Goal: Task Accomplishment & Management: Use online tool/utility

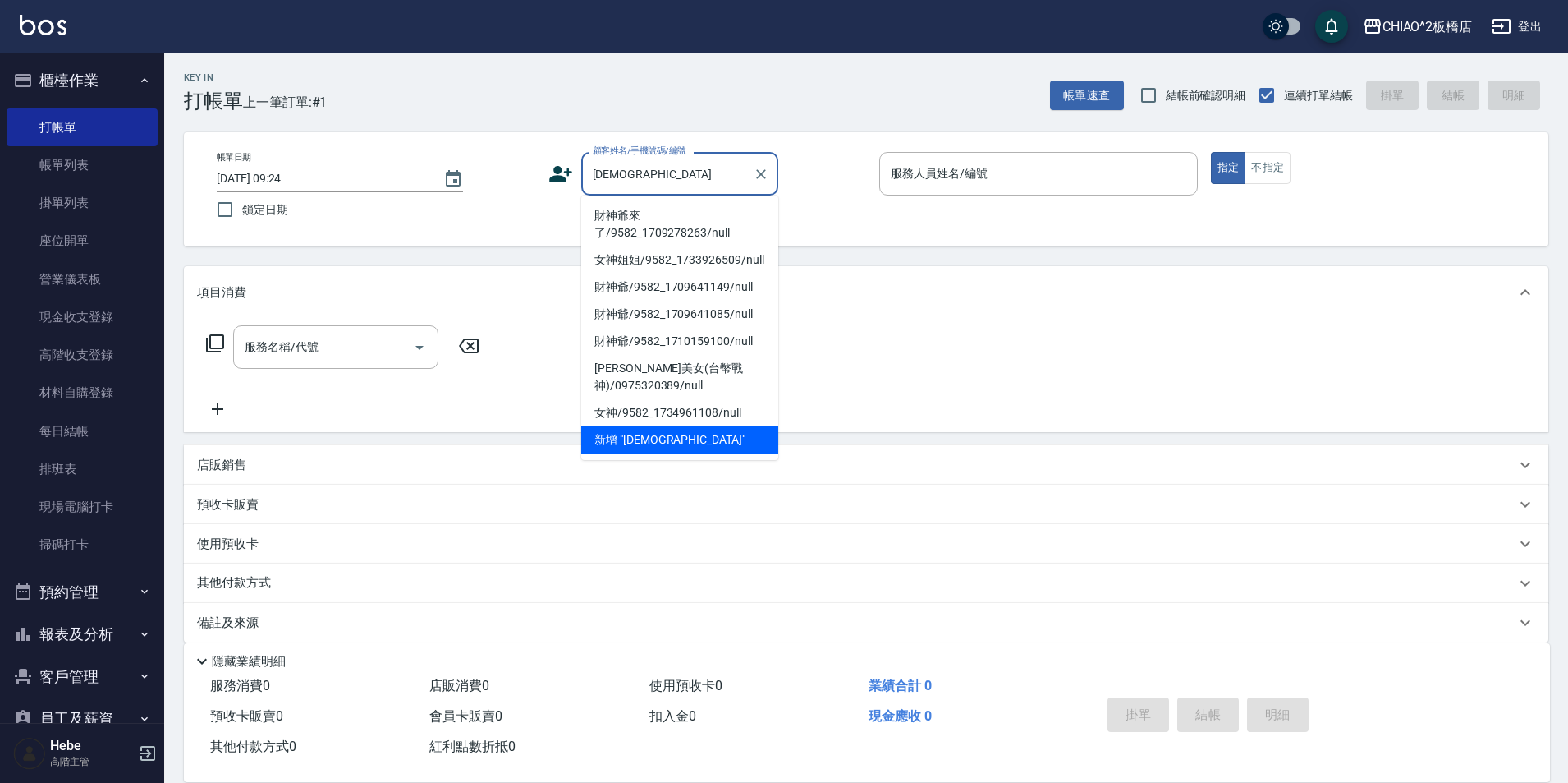
scroll to position [17, 0]
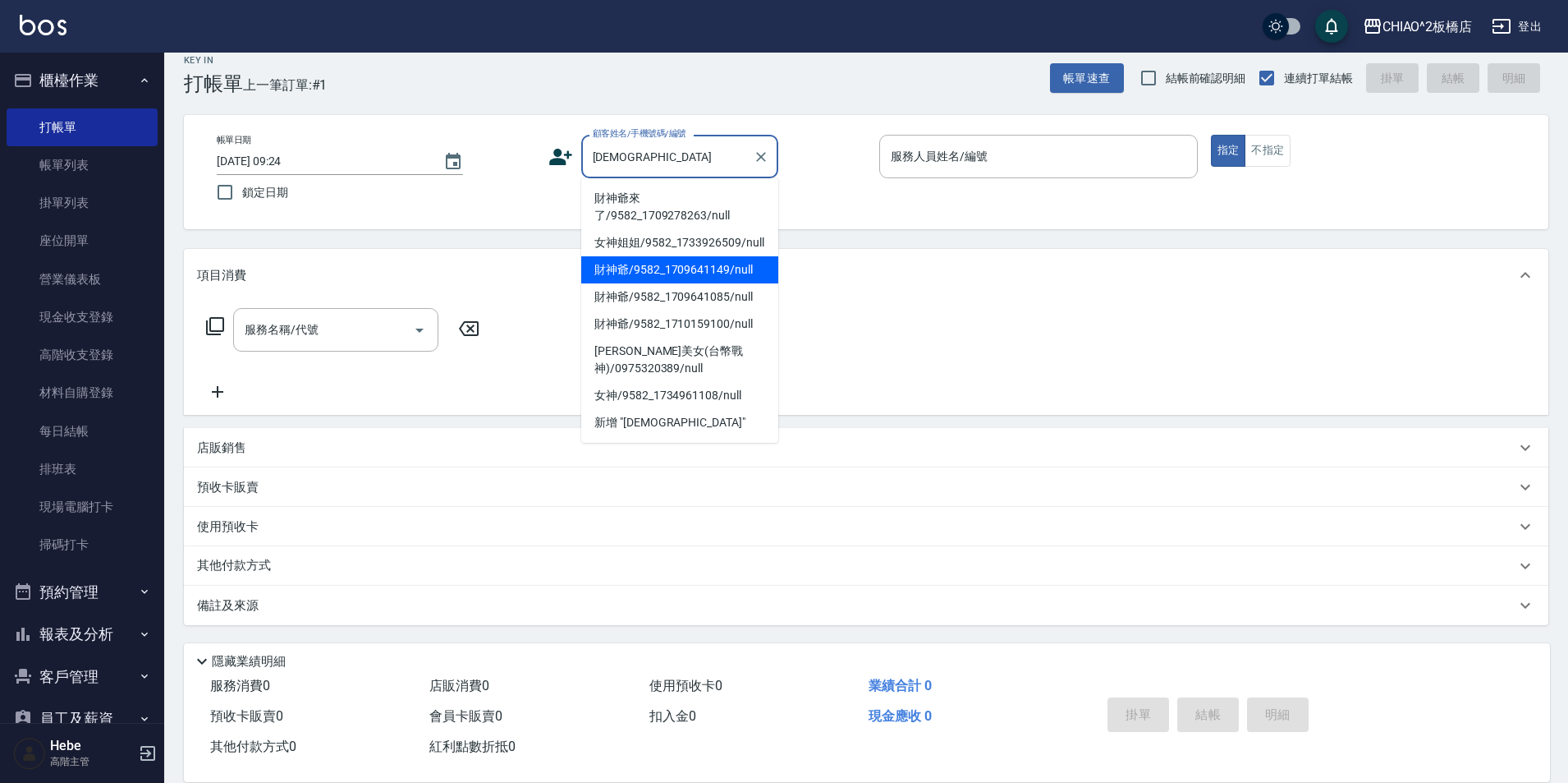
click at [646, 269] on li "財神爺/9582_1709641149/null" at bounding box center [679, 270] width 197 height 28
type input "財神爺/9582_1709641149/null"
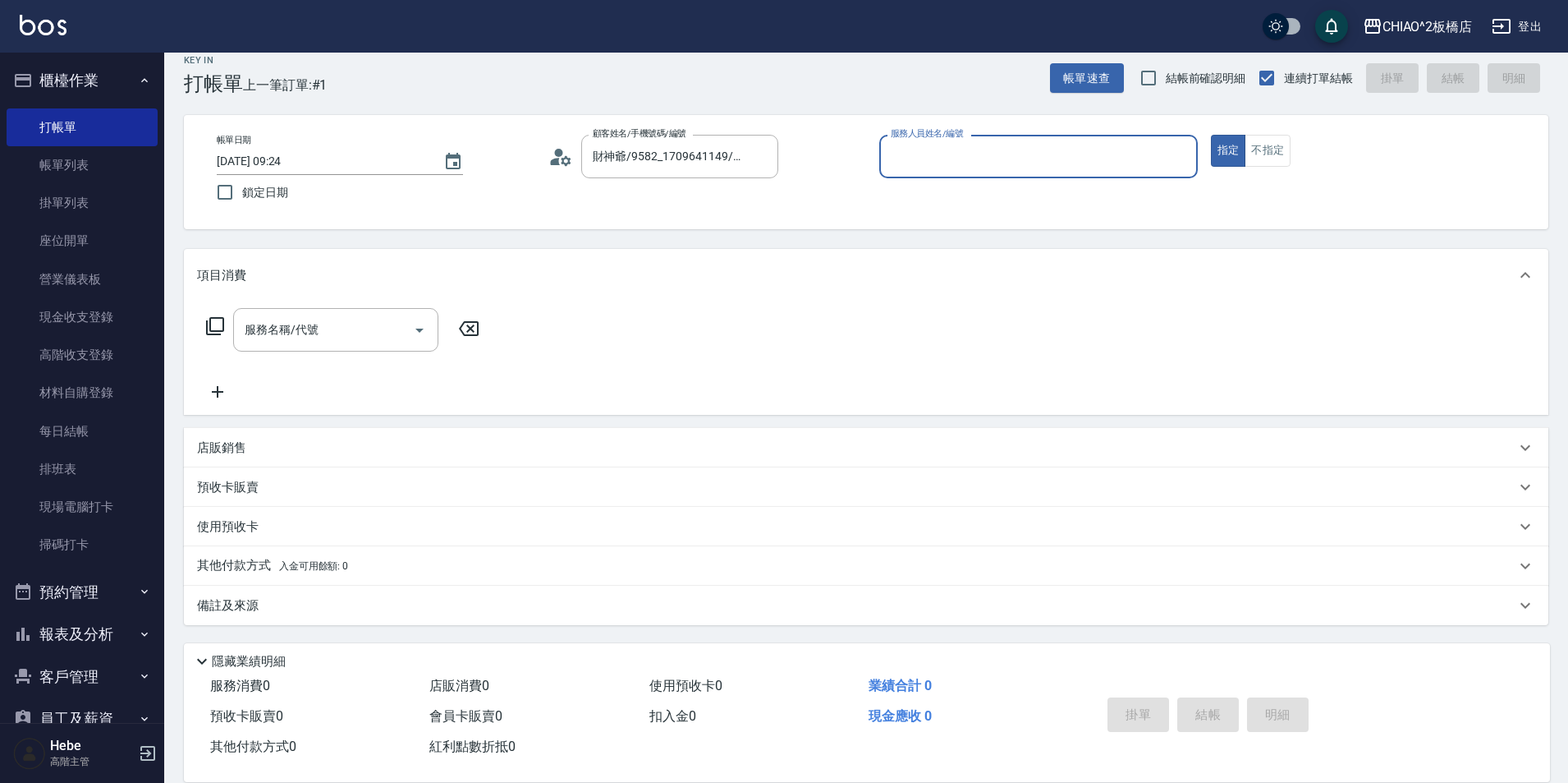
click at [1026, 151] on input "服務人員姓名/編號" at bounding box center [1038, 156] width 303 height 28
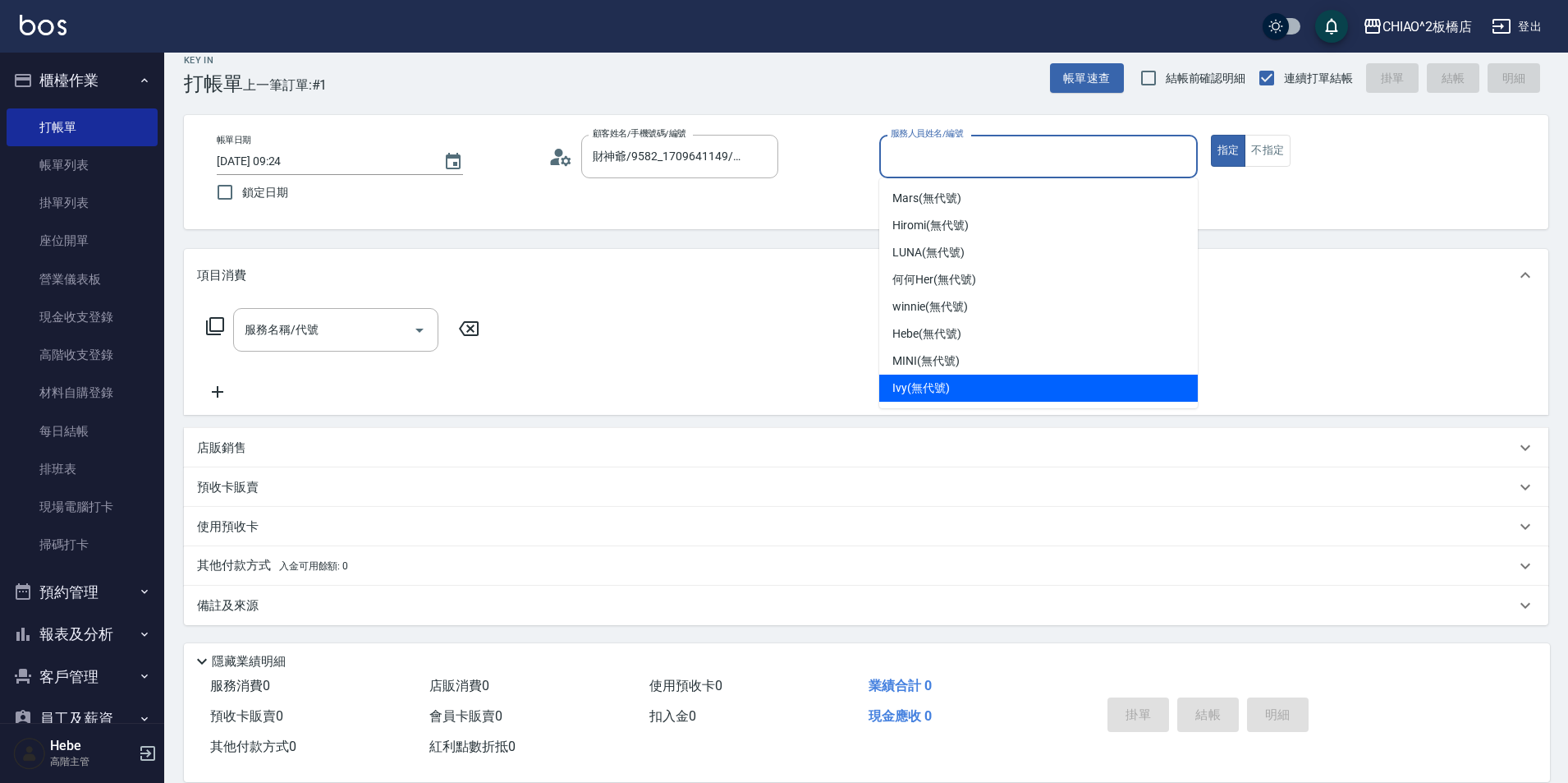
click at [959, 382] on div "Ivy (無代號)" at bounding box center [1039, 389] width 319 height 28
type input "Ivy(無代號)"
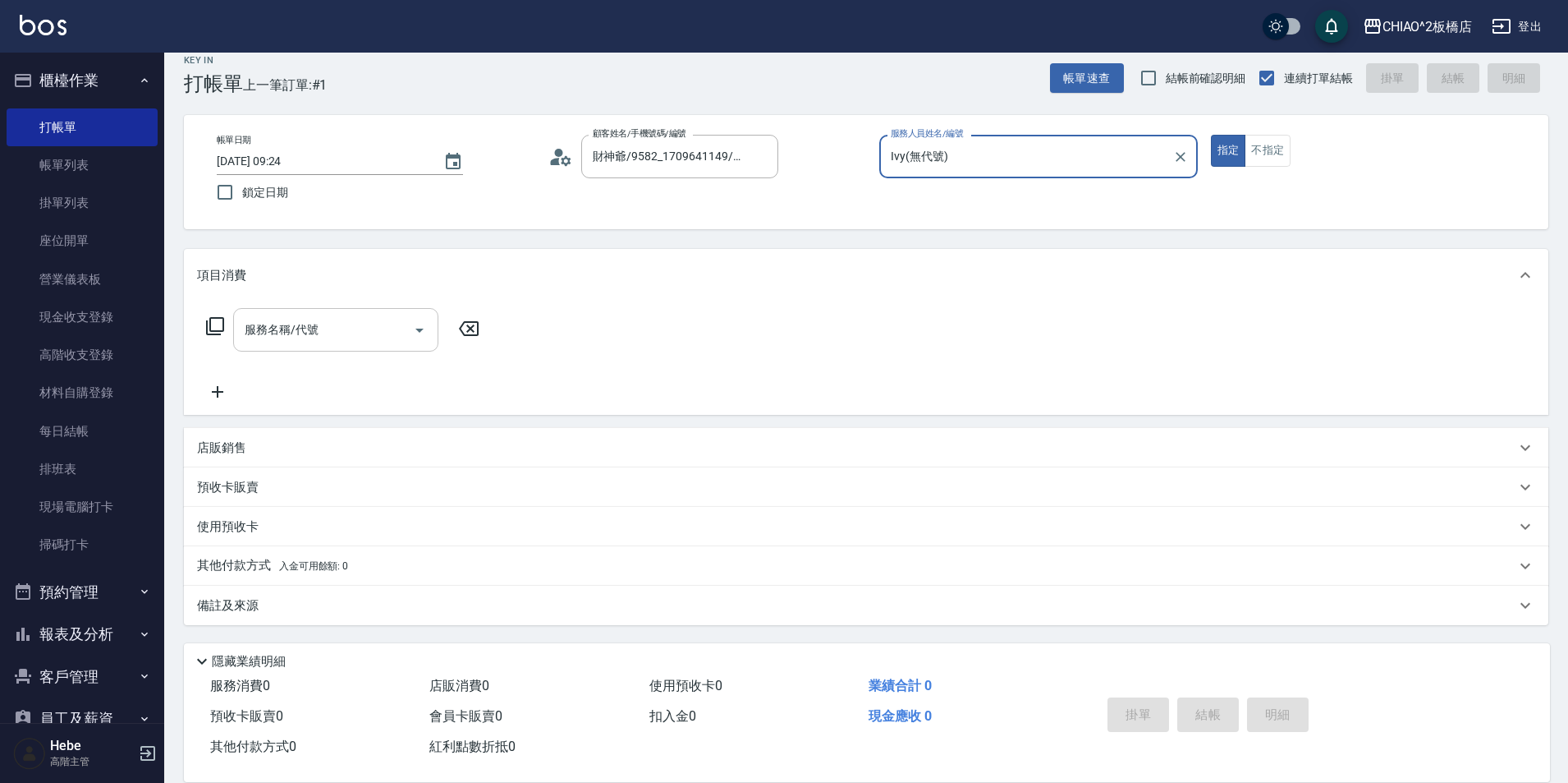
click at [360, 340] on input "服務名稱/代號" at bounding box center [323, 329] width 166 height 28
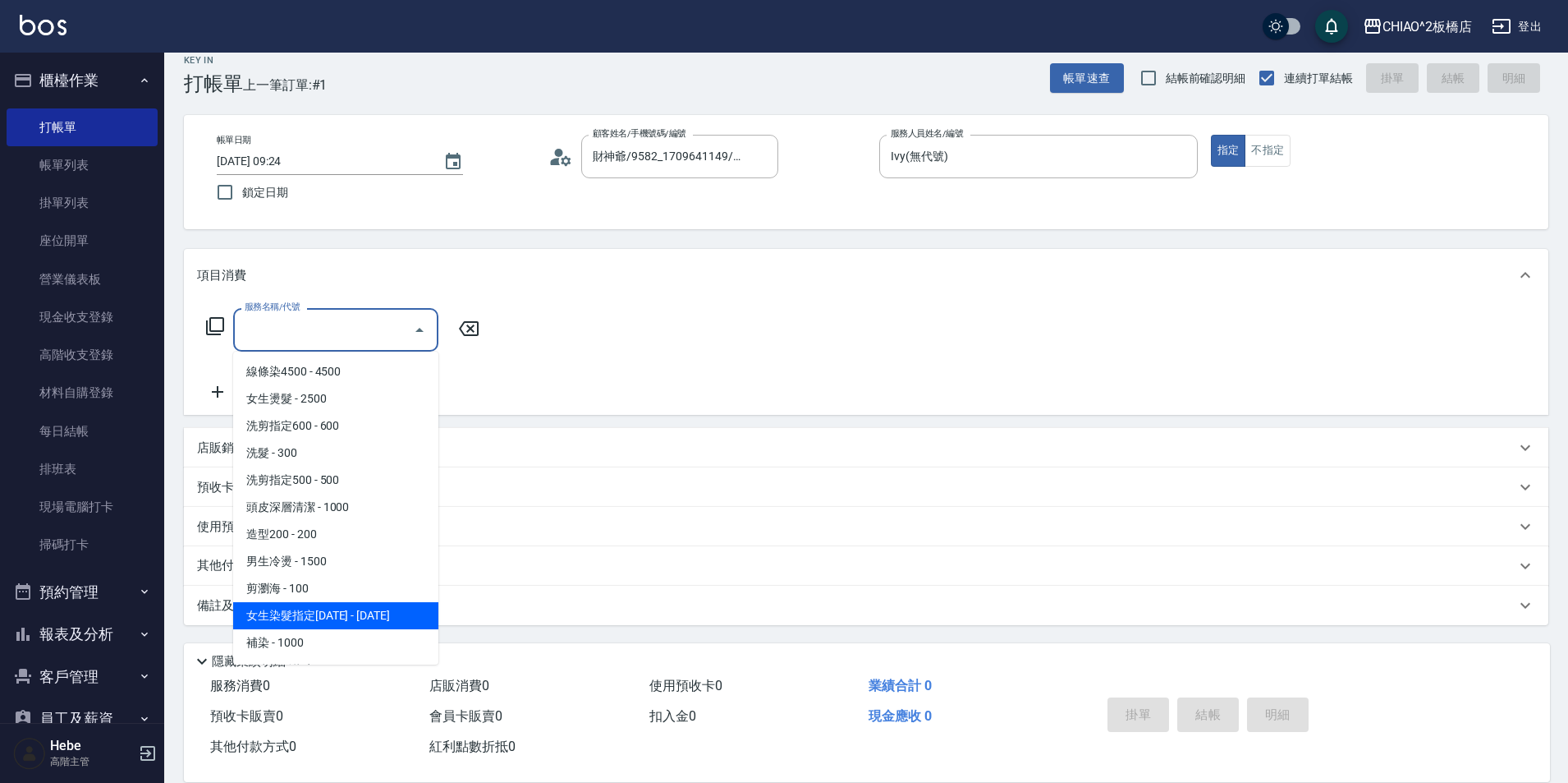
click at [365, 608] on span "女生染髮指定[DATE] - [DATE]" at bounding box center [335, 616] width 205 height 28
type input "女生染髮指定2000(96698)"
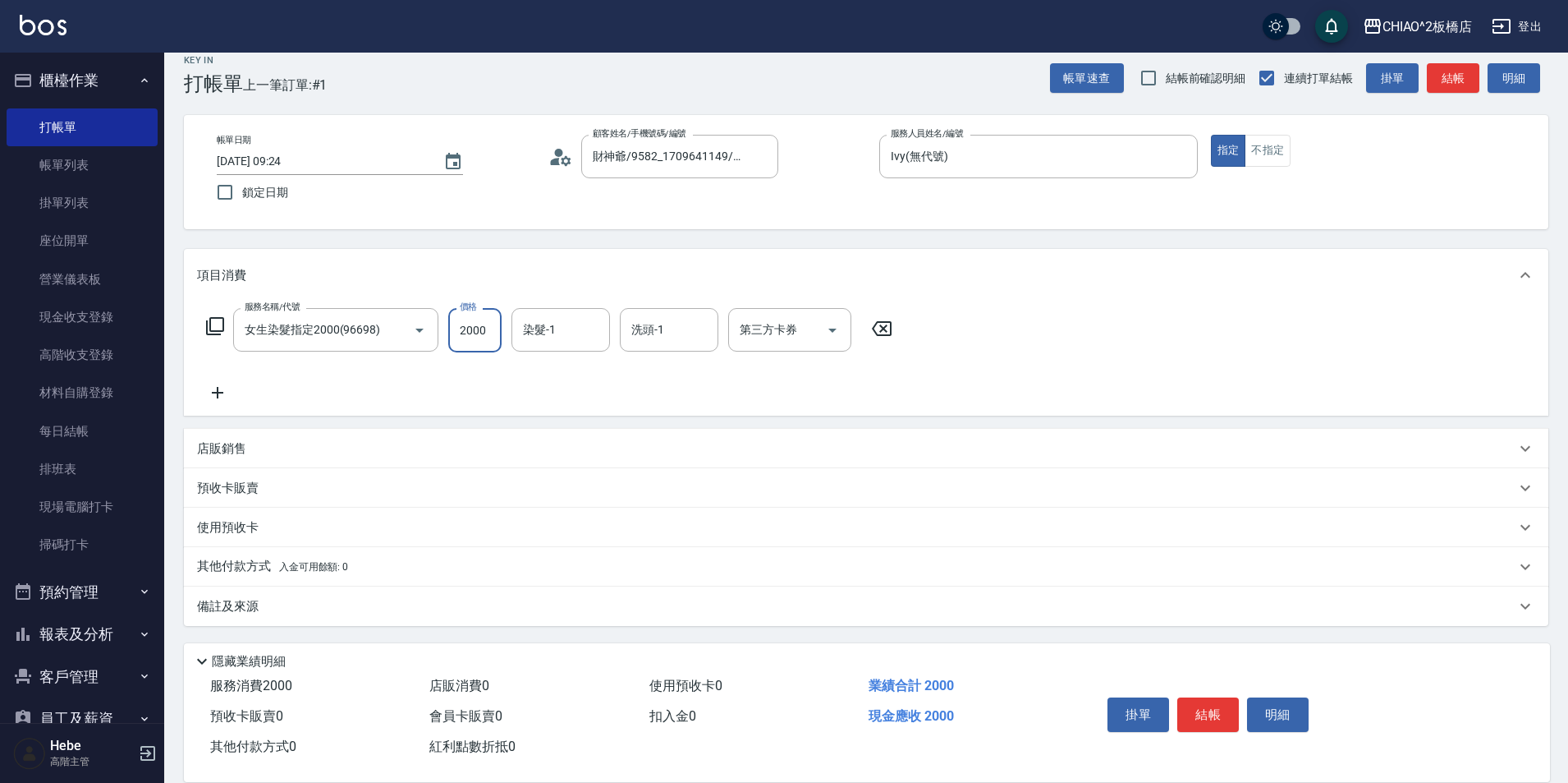
click at [484, 338] on input "2000" at bounding box center [475, 330] width 53 height 44
type input "3500"
click at [1193, 704] on button "結帳" at bounding box center [1208, 715] width 61 height 35
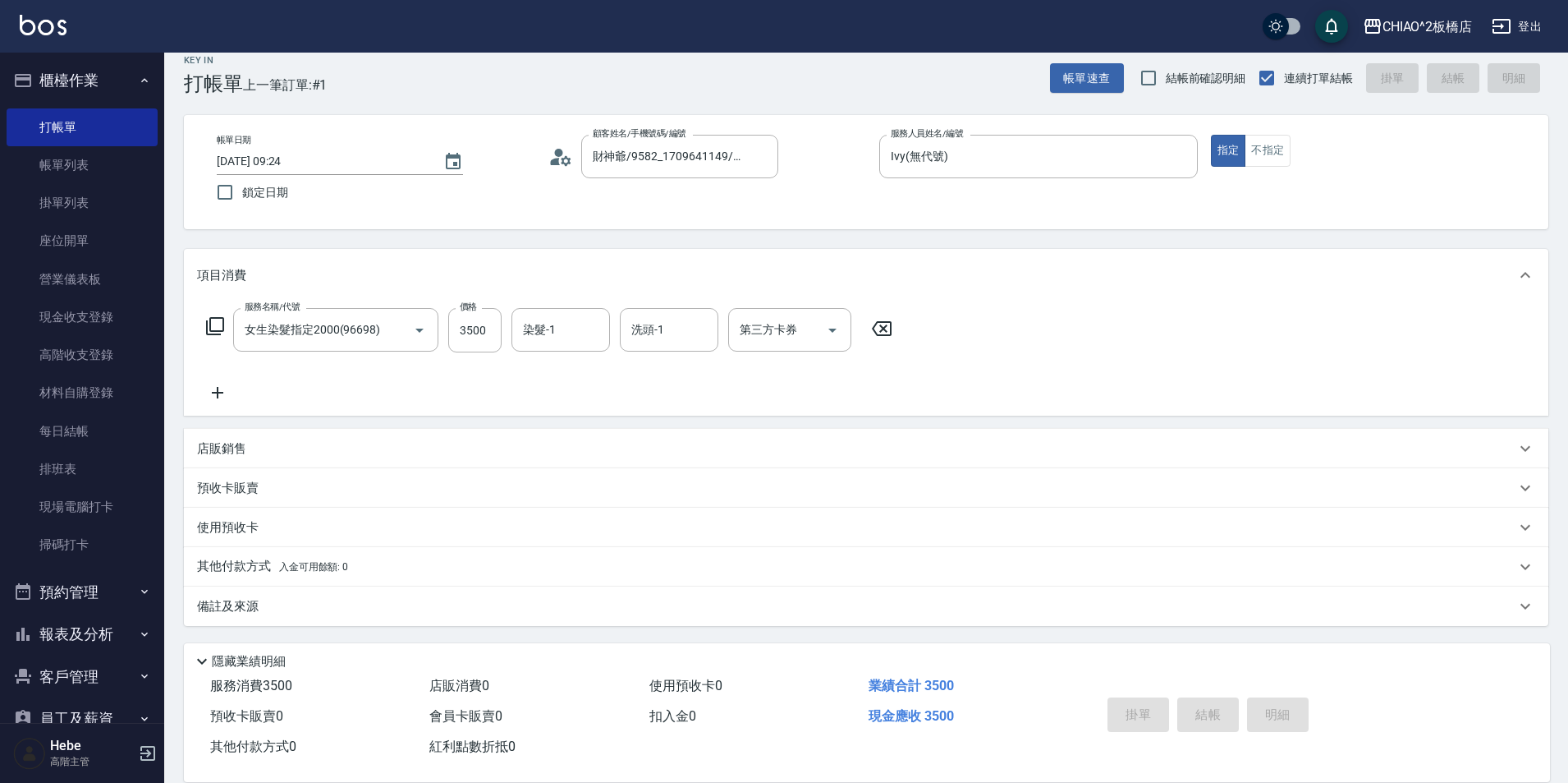
type input "[DATE] 15:00"
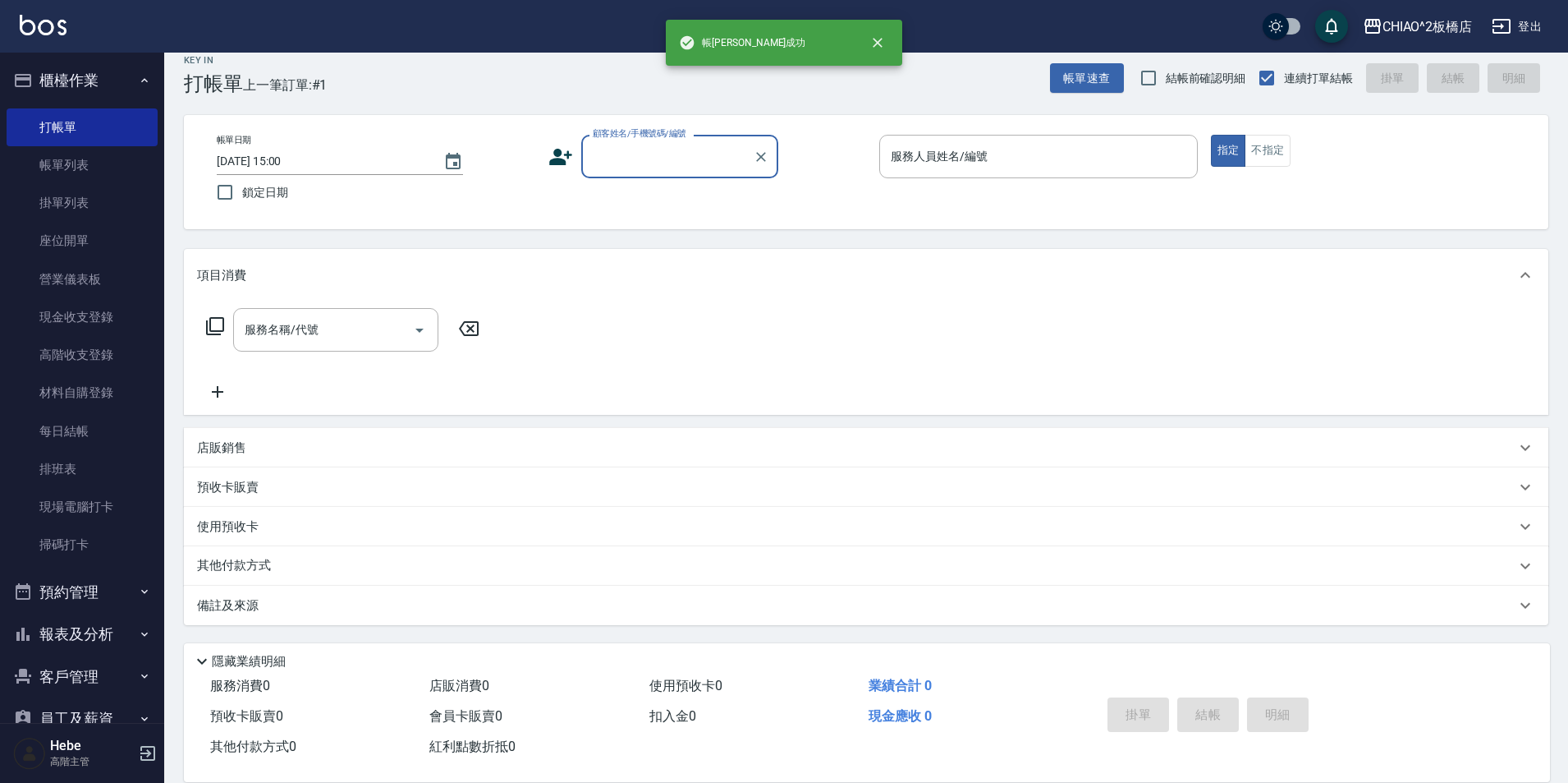
scroll to position [0, 0]
click at [641, 165] on input "顧客姓名/手機號碼/編號" at bounding box center [667, 156] width 158 height 28
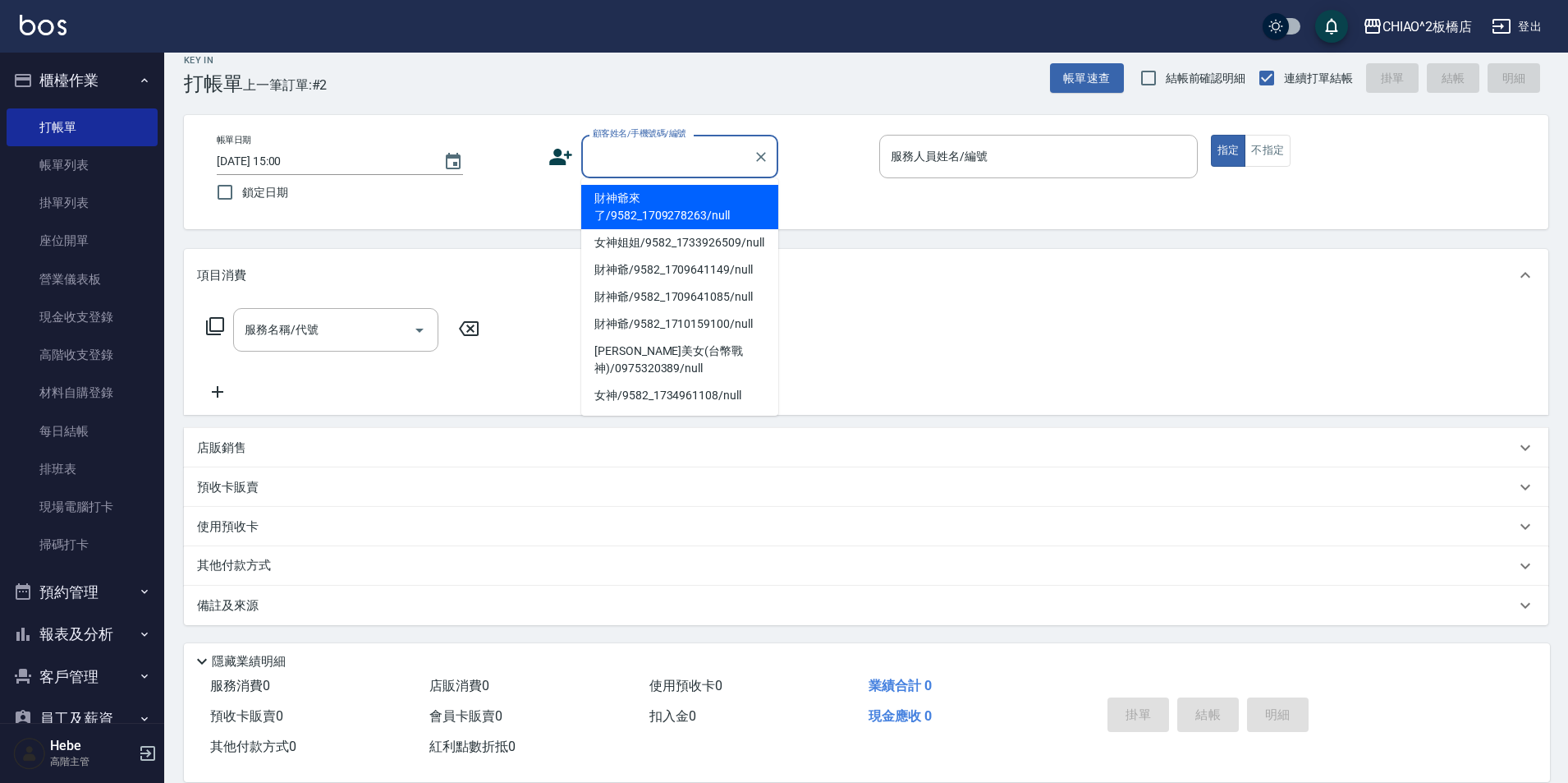
click at [653, 210] on li "財神爺來了/9582_1709278263/null" at bounding box center [679, 207] width 197 height 44
type input "財神爺來了/9582_1709278263/null"
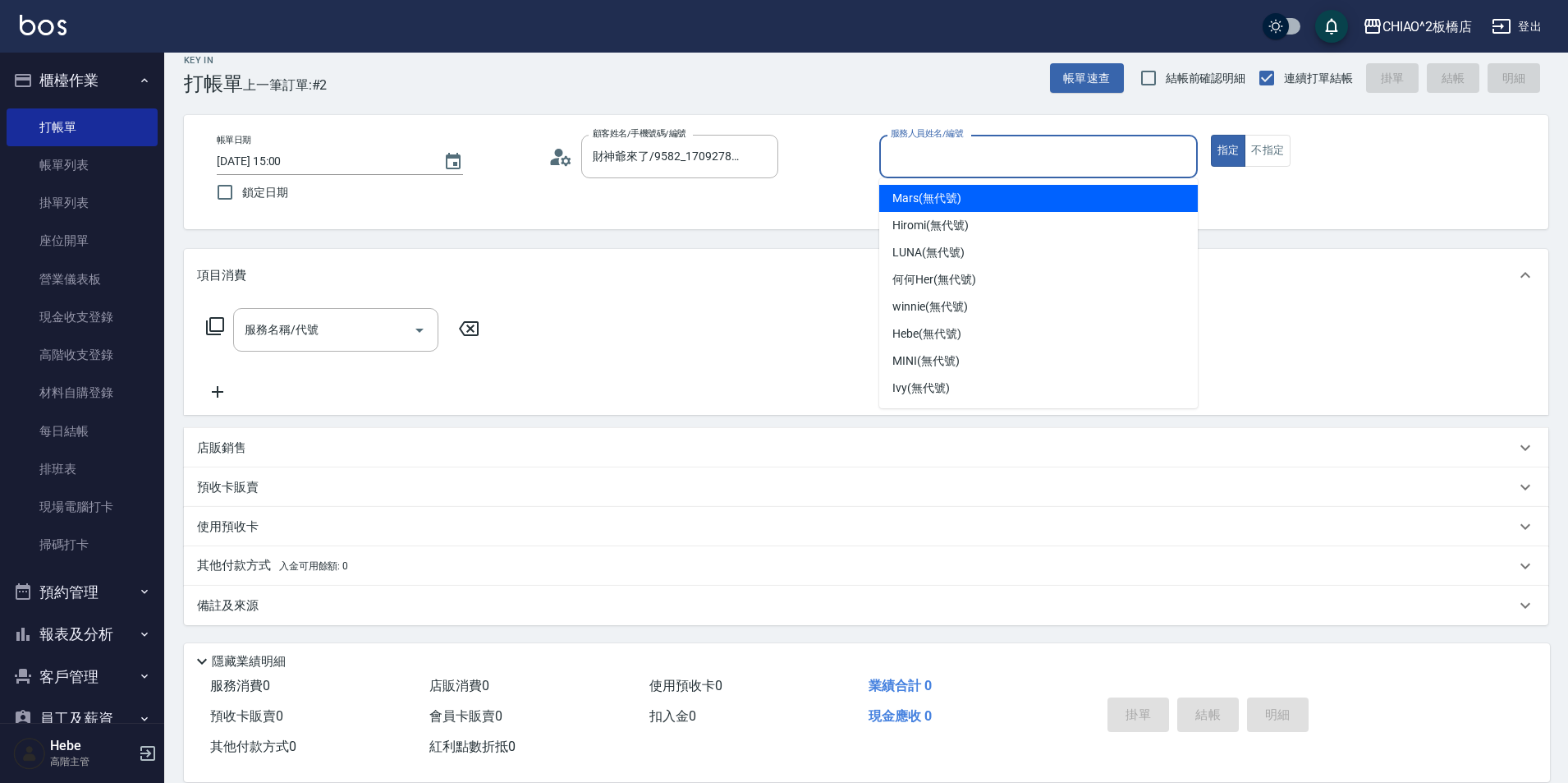
click at [963, 166] on input "服務人員姓名/編號" at bounding box center [1038, 156] width 303 height 28
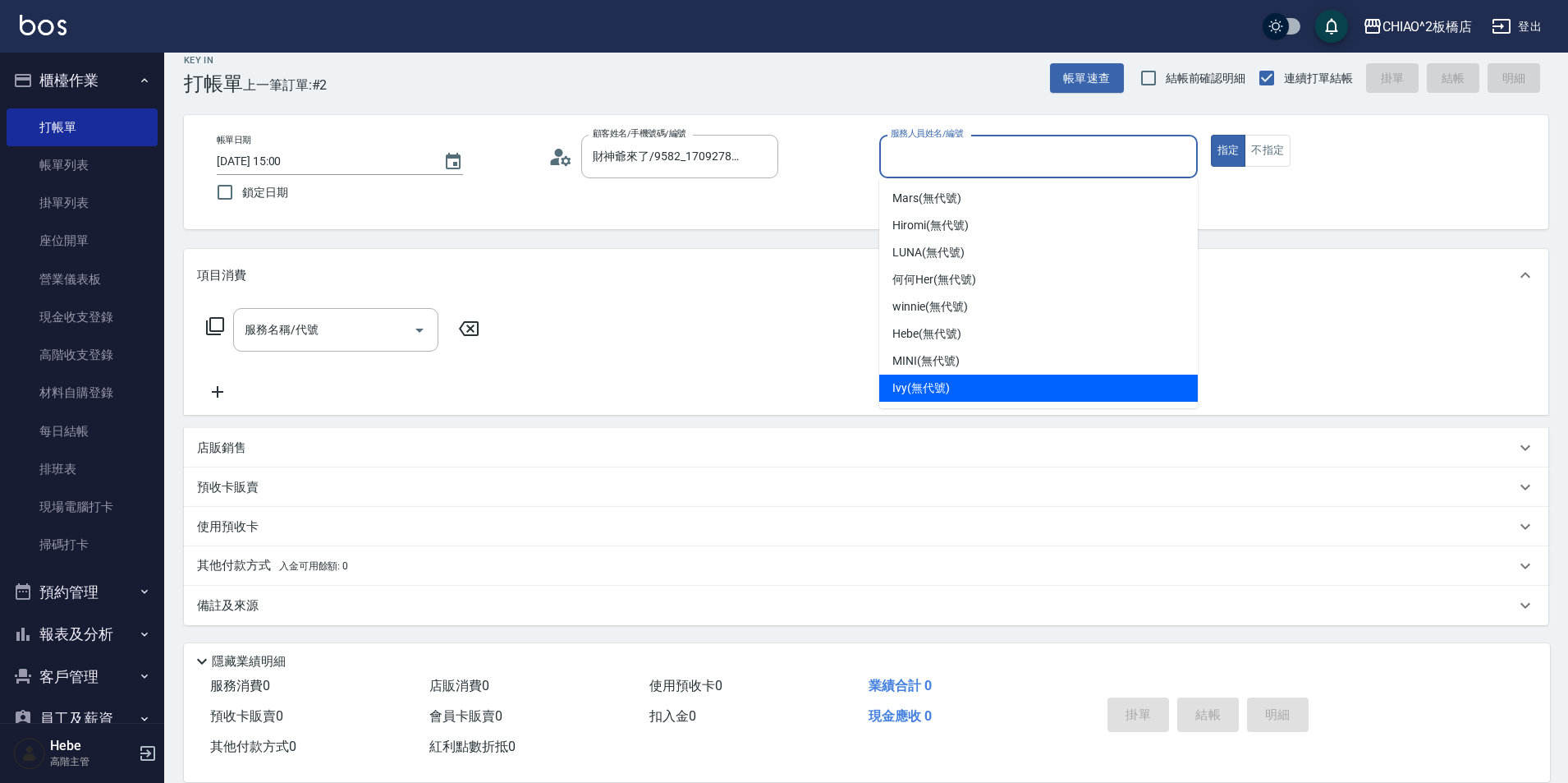
click at [951, 384] on div "Ivy (無代號)" at bounding box center [1039, 389] width 319 height 28
type input "Ivy(無代號)"
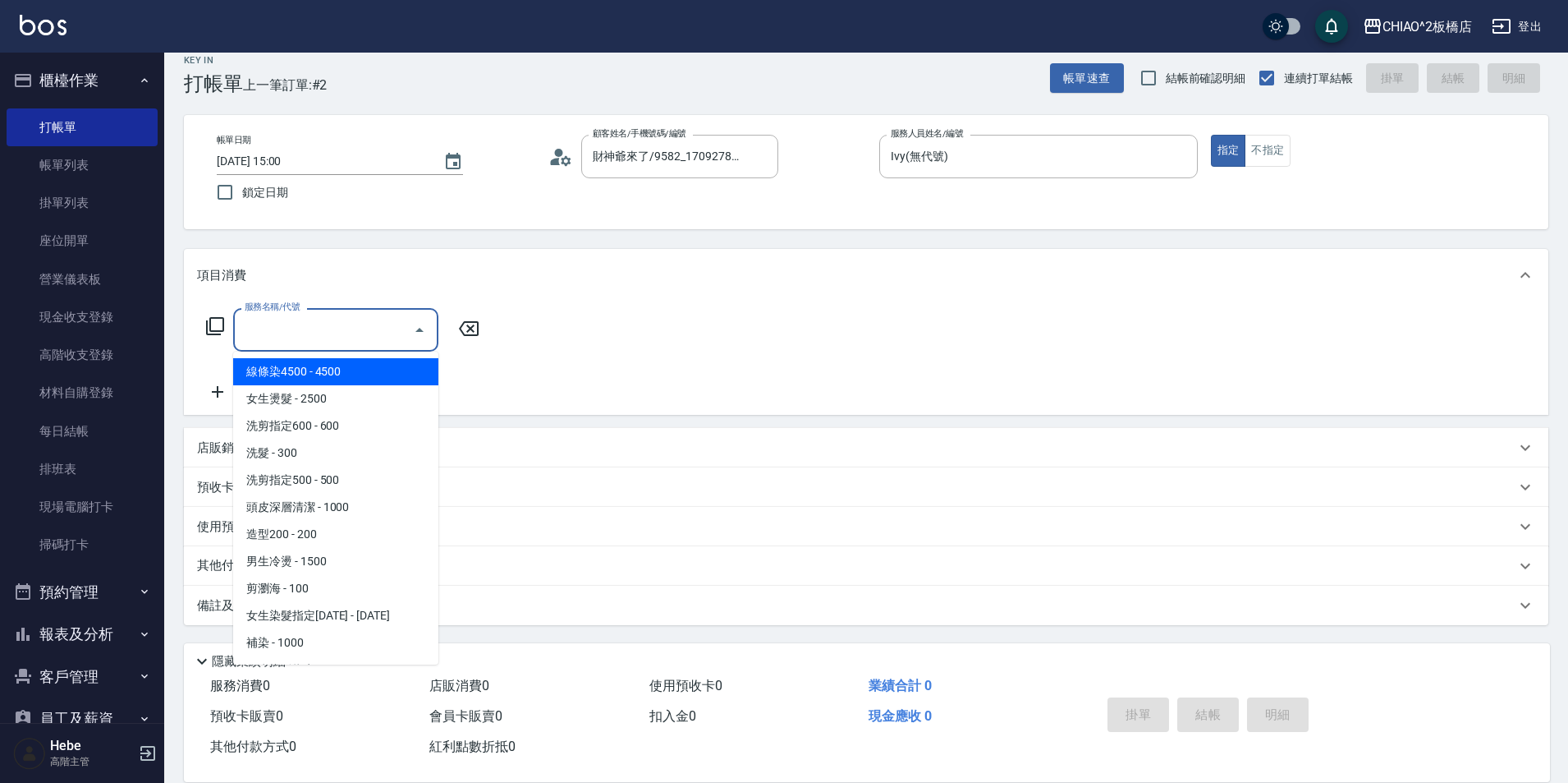
click at [312, 344] on input "服務名稱/代號" at bounding box center [323, 329] width 166 height 28
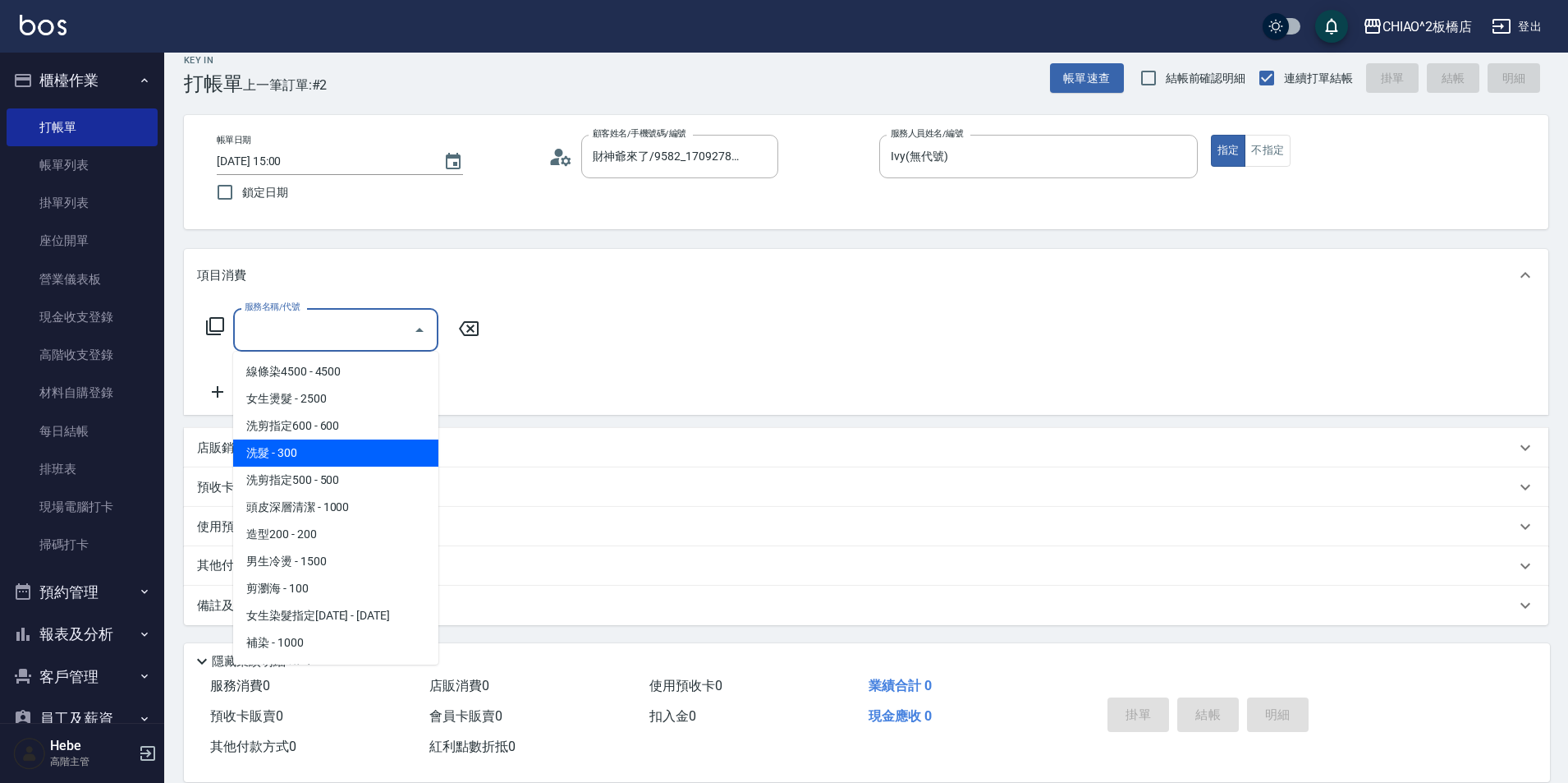
click at [323, 447] on span "洗髮 - 300" at bounding box center [335, 453] width 205 height 28
type input "洗髮(96679)"
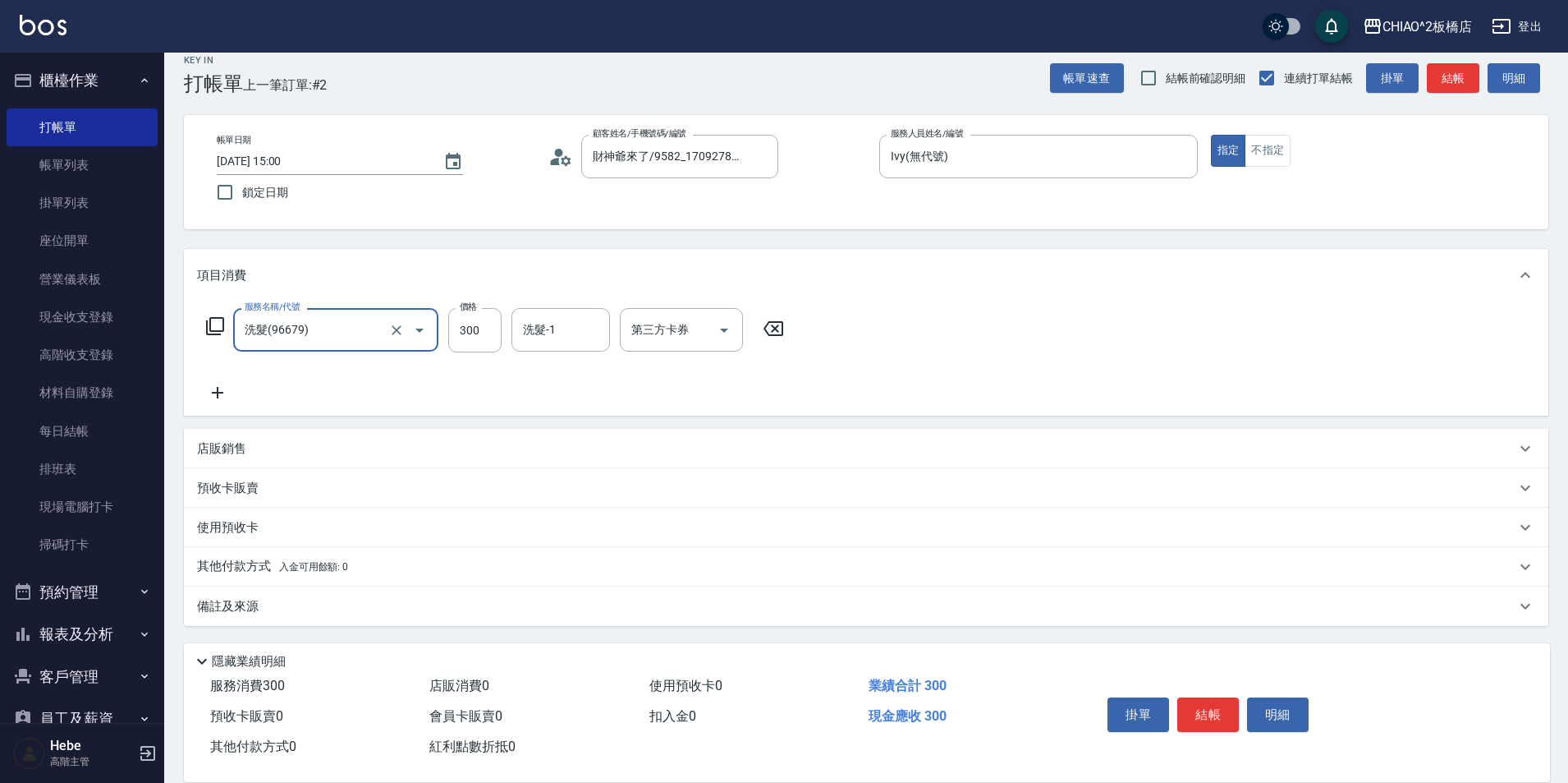
click at [230, 446] on p "店販銷售" at bounding box center [222, 448] width 49 height 17
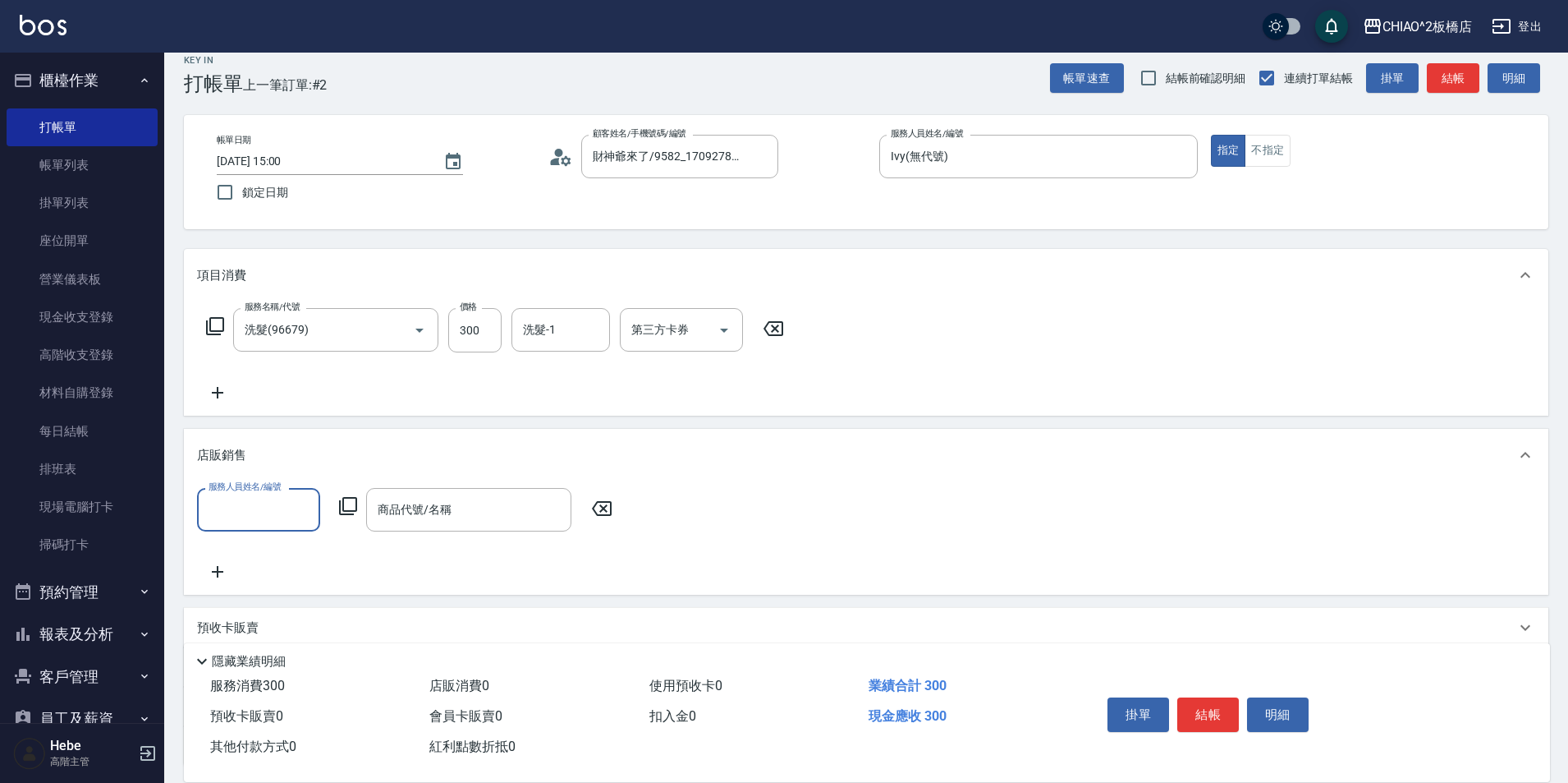
click at [259, 502] on input "服務人員姓名/編號" at bounding box center [258, 509] width 108 height 28
click at [259, 737] on span "Ivy (無代號)" at bounding box center [238, 741] width 58 height 17
type input "Ivy(無代號)"
click at [350, 497] on icon at bounding box center [348, 506] width 20 height 20
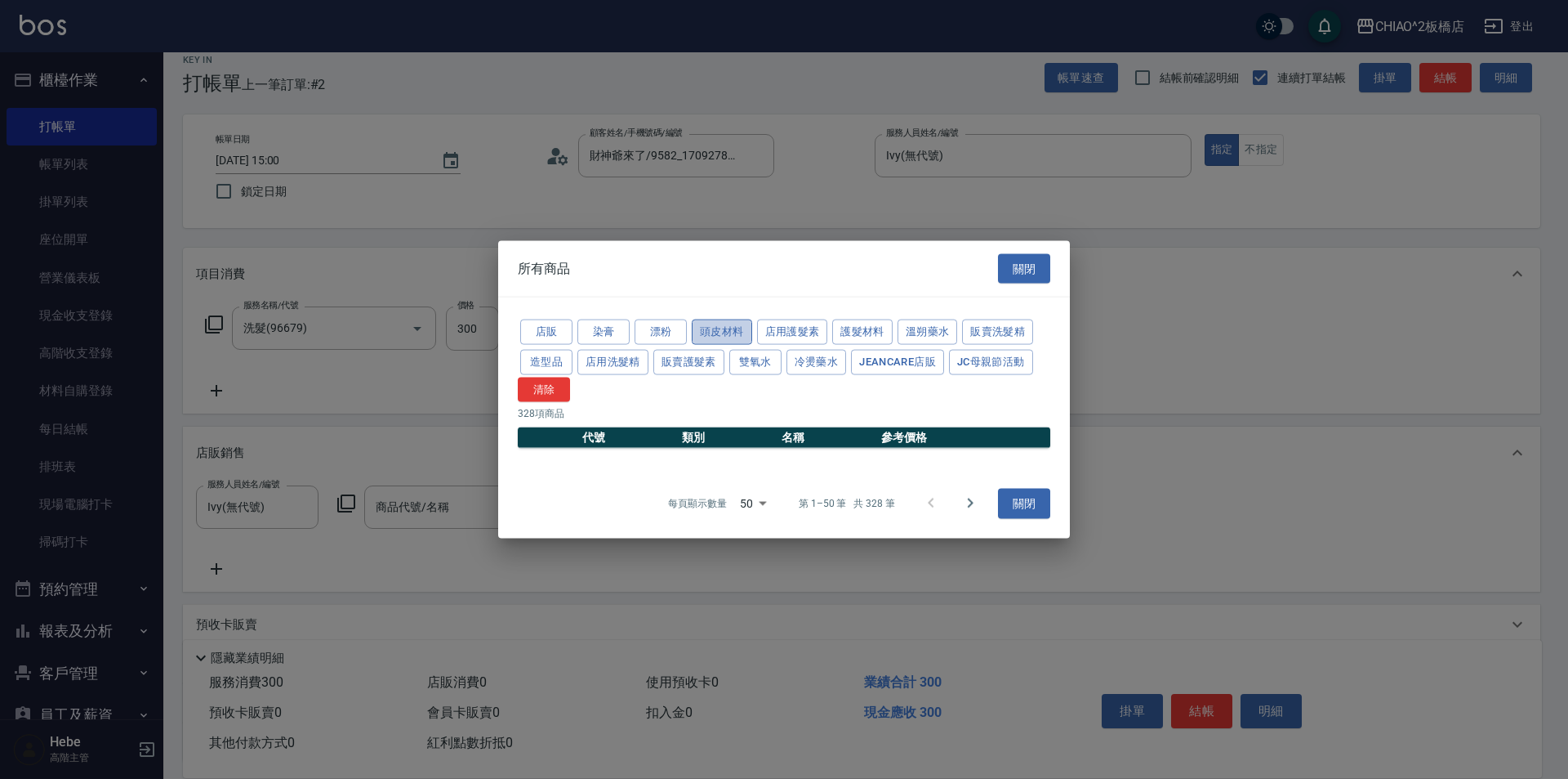
click at [720, 327] on button "頭皮材料" at bounding box center [722, 332] width 60 height 26
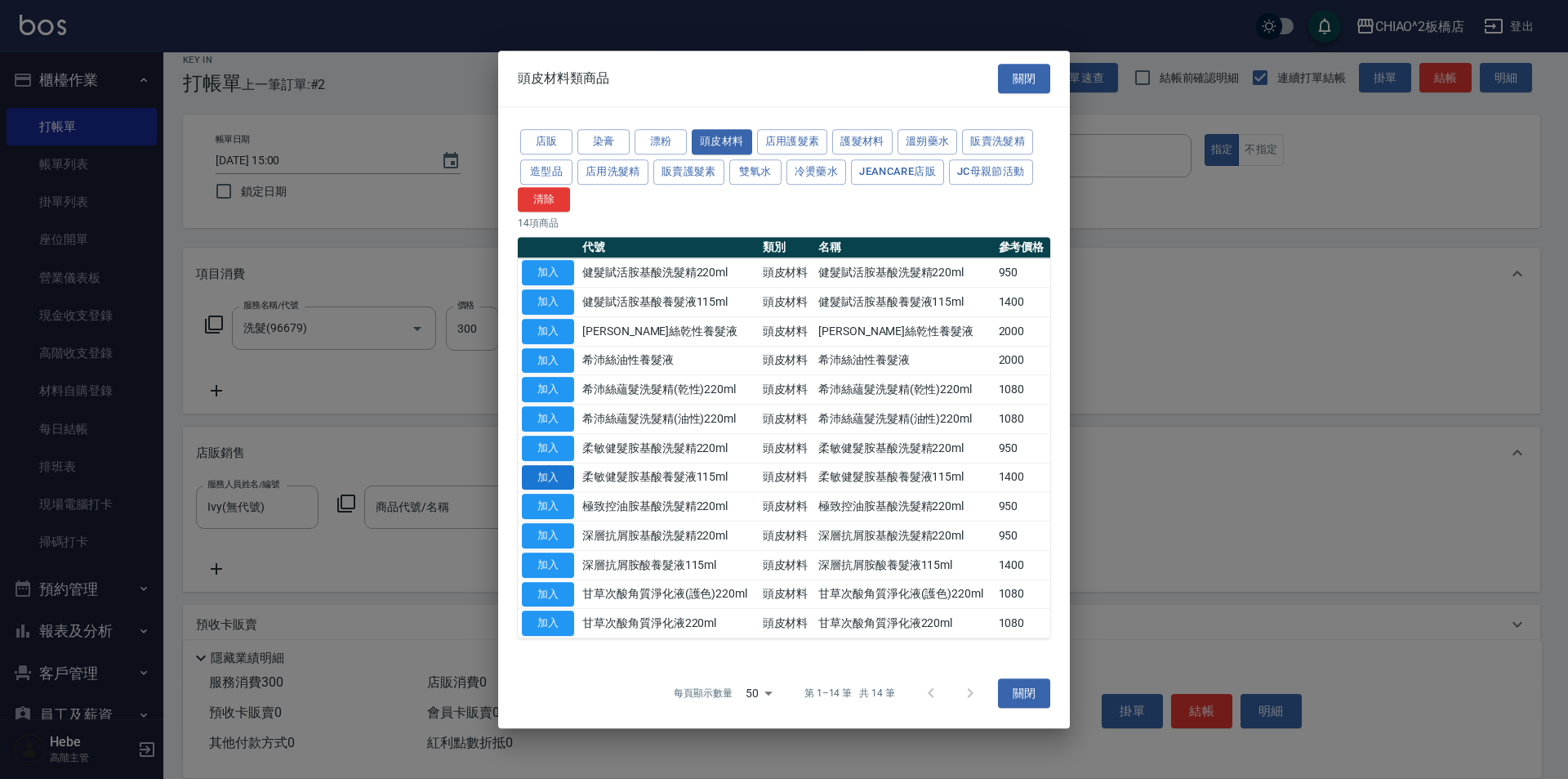
click at [539, 474] on button "加入" at bounding box center [547, 478] width 52 height 26
type input "柔敏健髮胺基酸養髮液115ml"
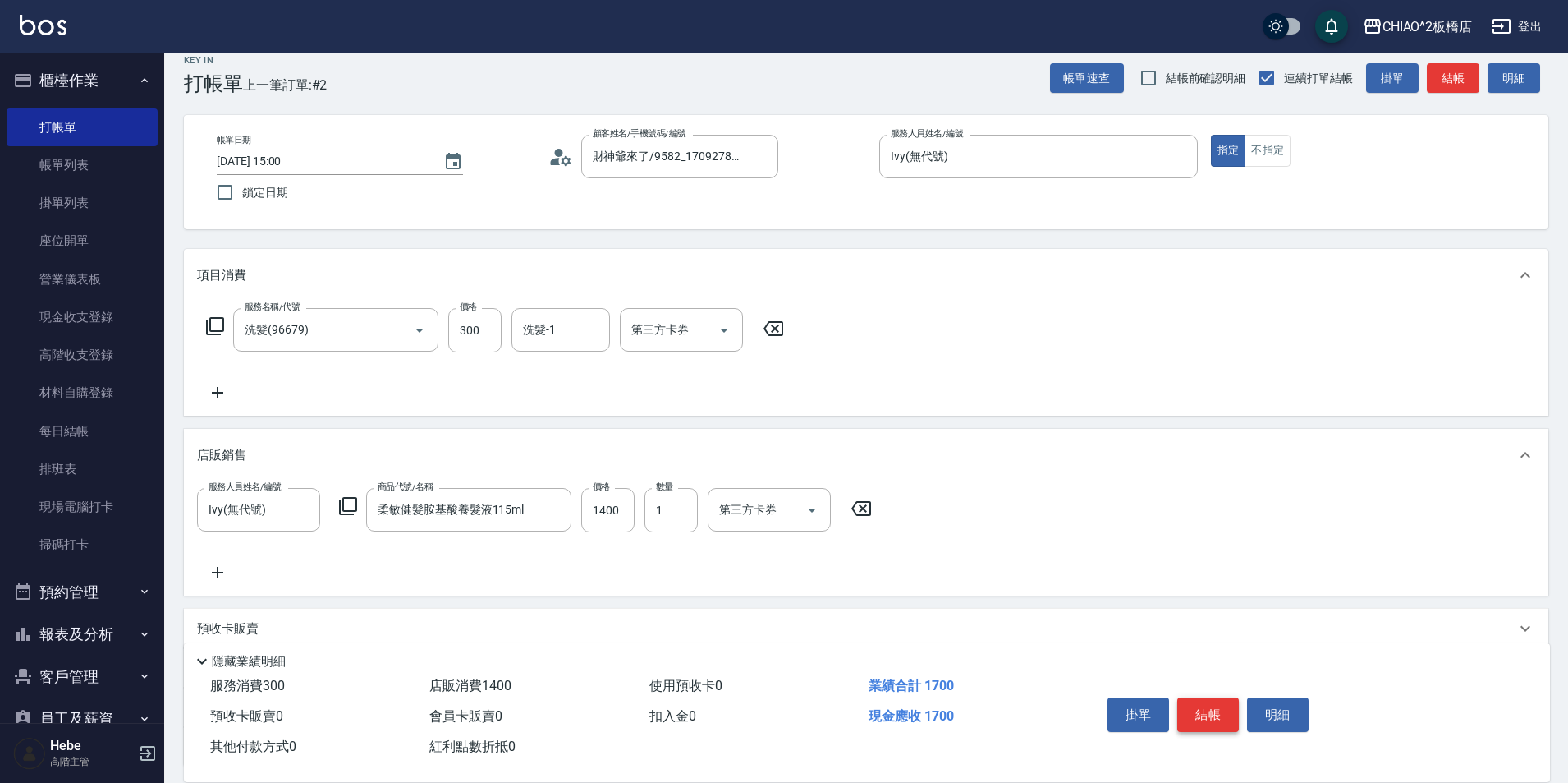
click at [1219, 711] on button "結帳" at bounding box center [1208, 715] width 61 height 35
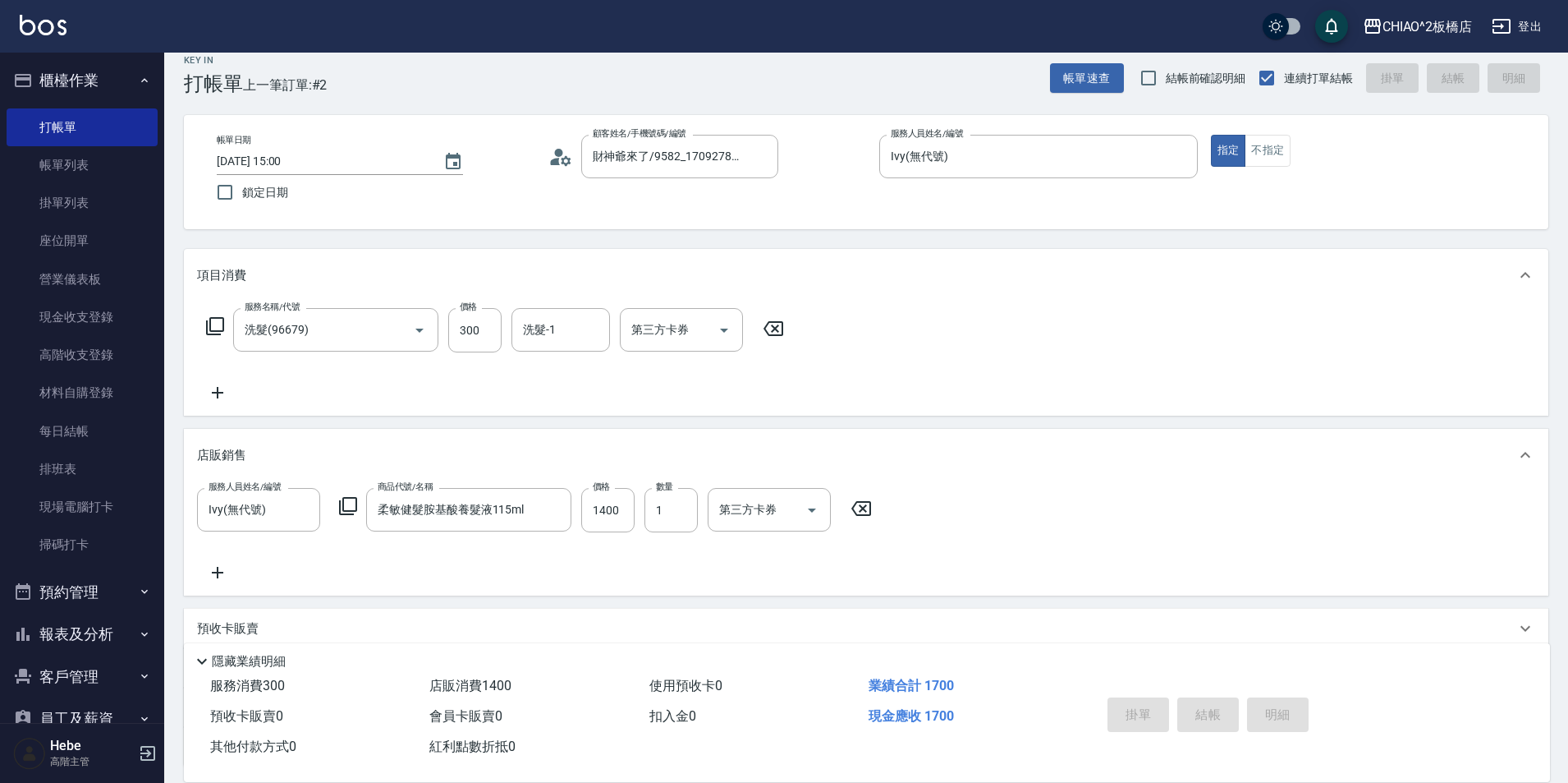
type input "[DATE] 15:01"
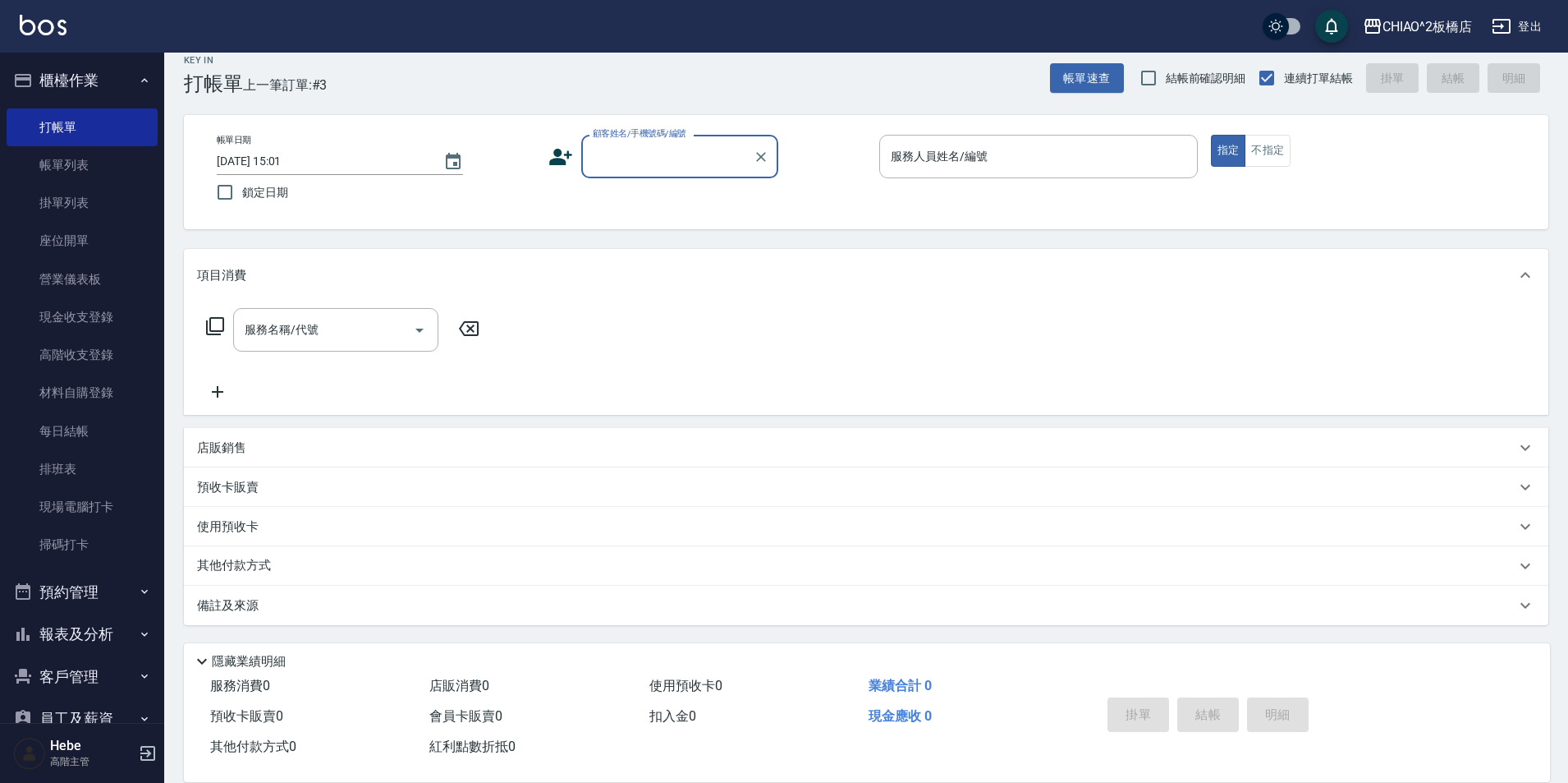
click at [698, 160] on input "顧客姓名/手機號碼/編號" at bounding box center [667, 156] width 158 height 28
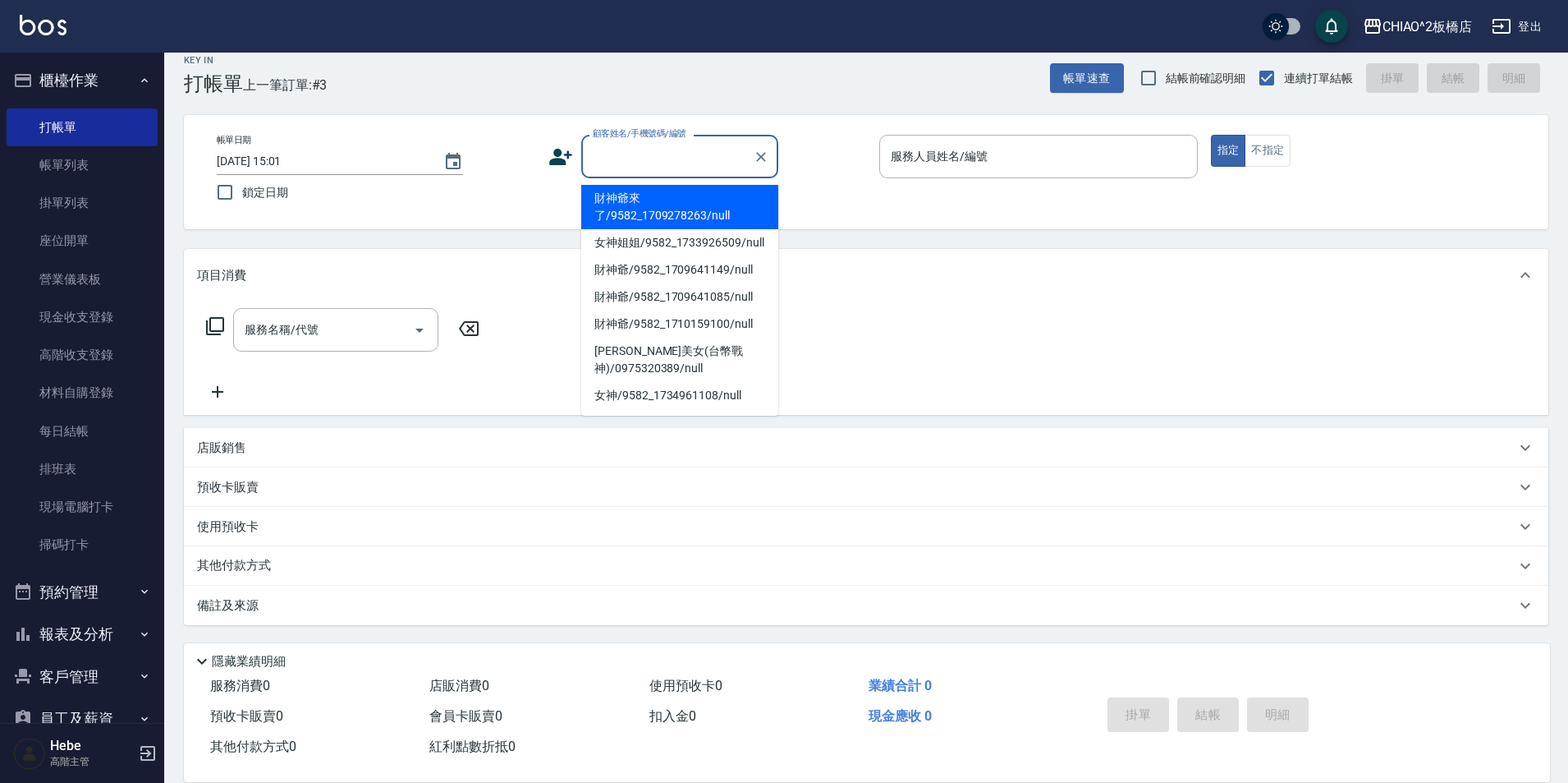
click at [706, 217] on li "財神爺來了/9582_1709278263/null" at bounding box center [679, 207] width 197 height 44
type input "財神爺來了/9582_1709278263/null"
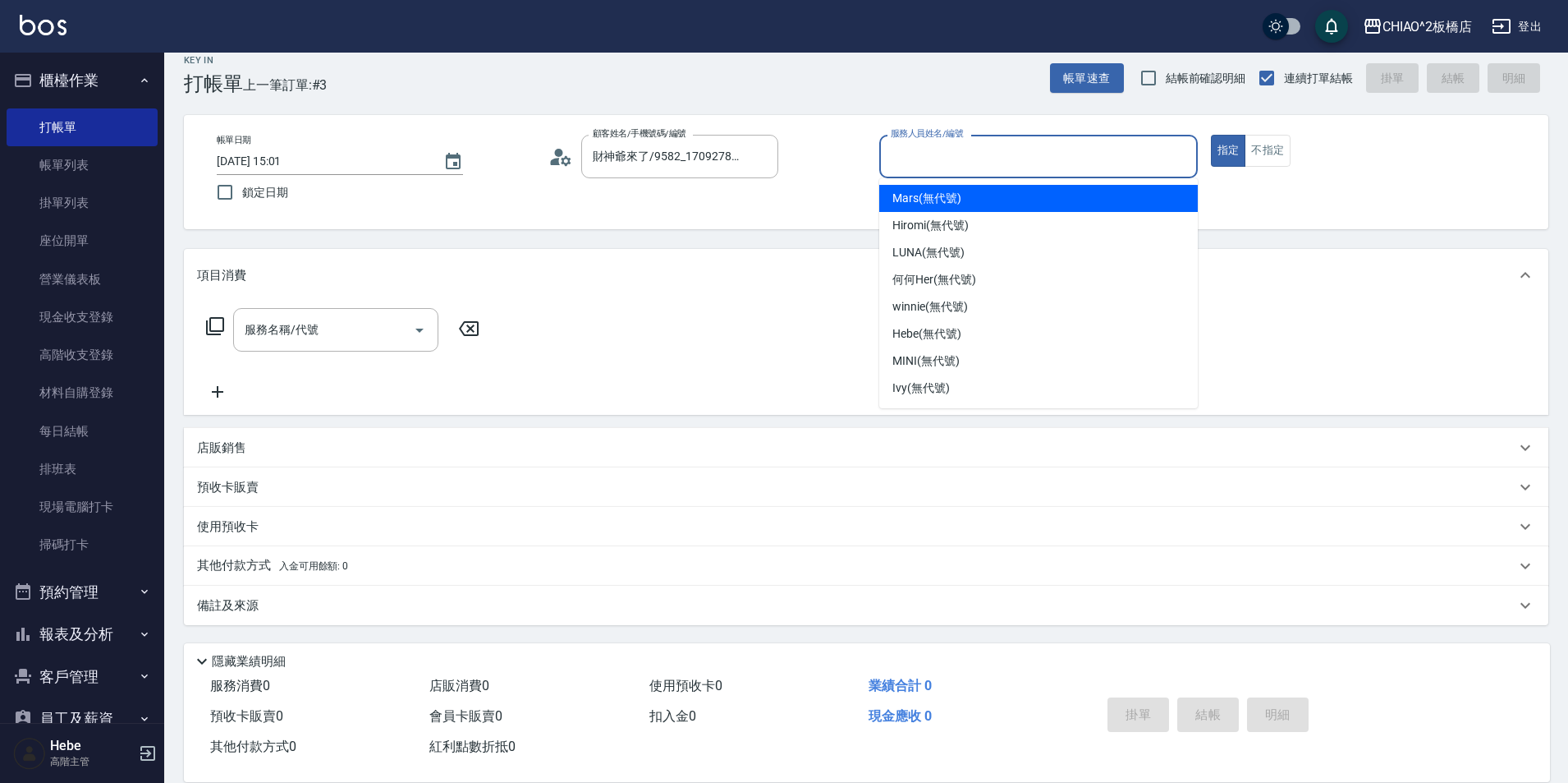
click at [936, 156] on input "服務人員姓名/編號" at bounding box center [1038, 156] width 303 height 28
click at [956, 196] on span "Mars (無代號)" at bounding box center [927, 198] width 69 height 17
type input "Mars(無代號)"
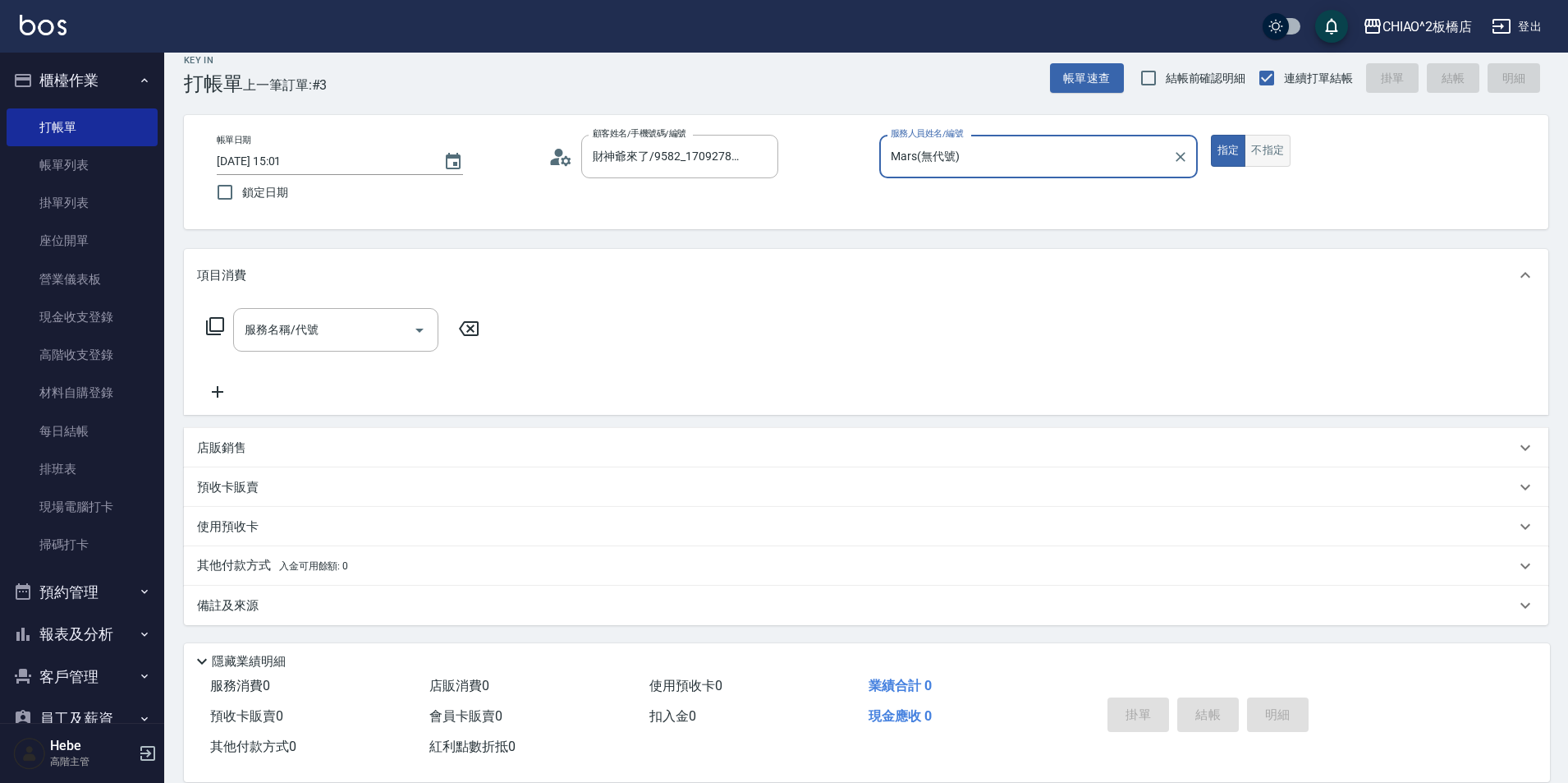
click at [1260, 158] on button "不指定" at bounding box center [1267, 150] width 46 height 32
click at [323, 325] on input "服務名稱/代號" at bounding box center [323, 329] width 166 height 28
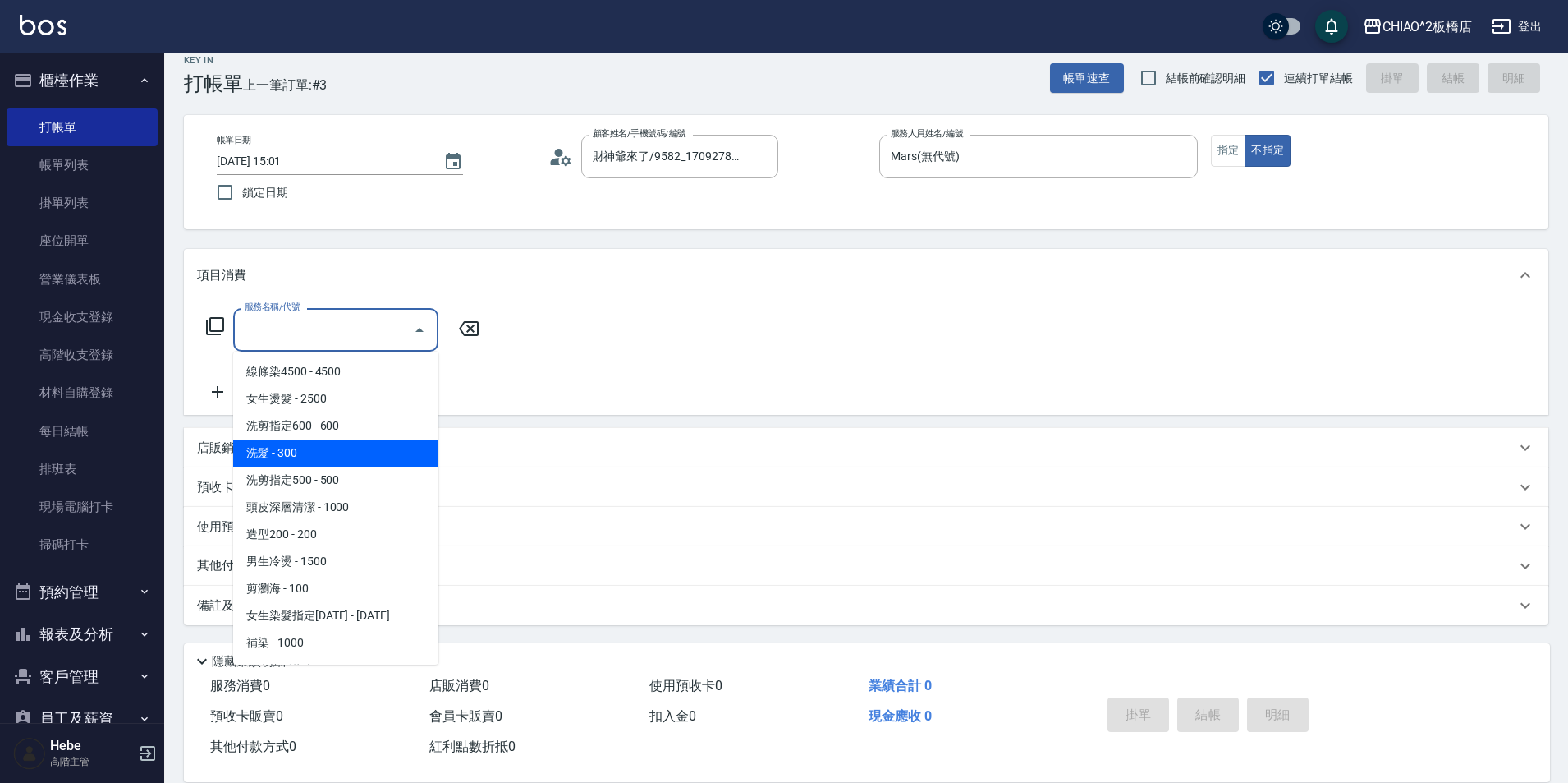
click at [337, 440] on span "洗髮 - 300" at bounding box center [335, 453] width 205 height 28
type input "洗髮(96679)"
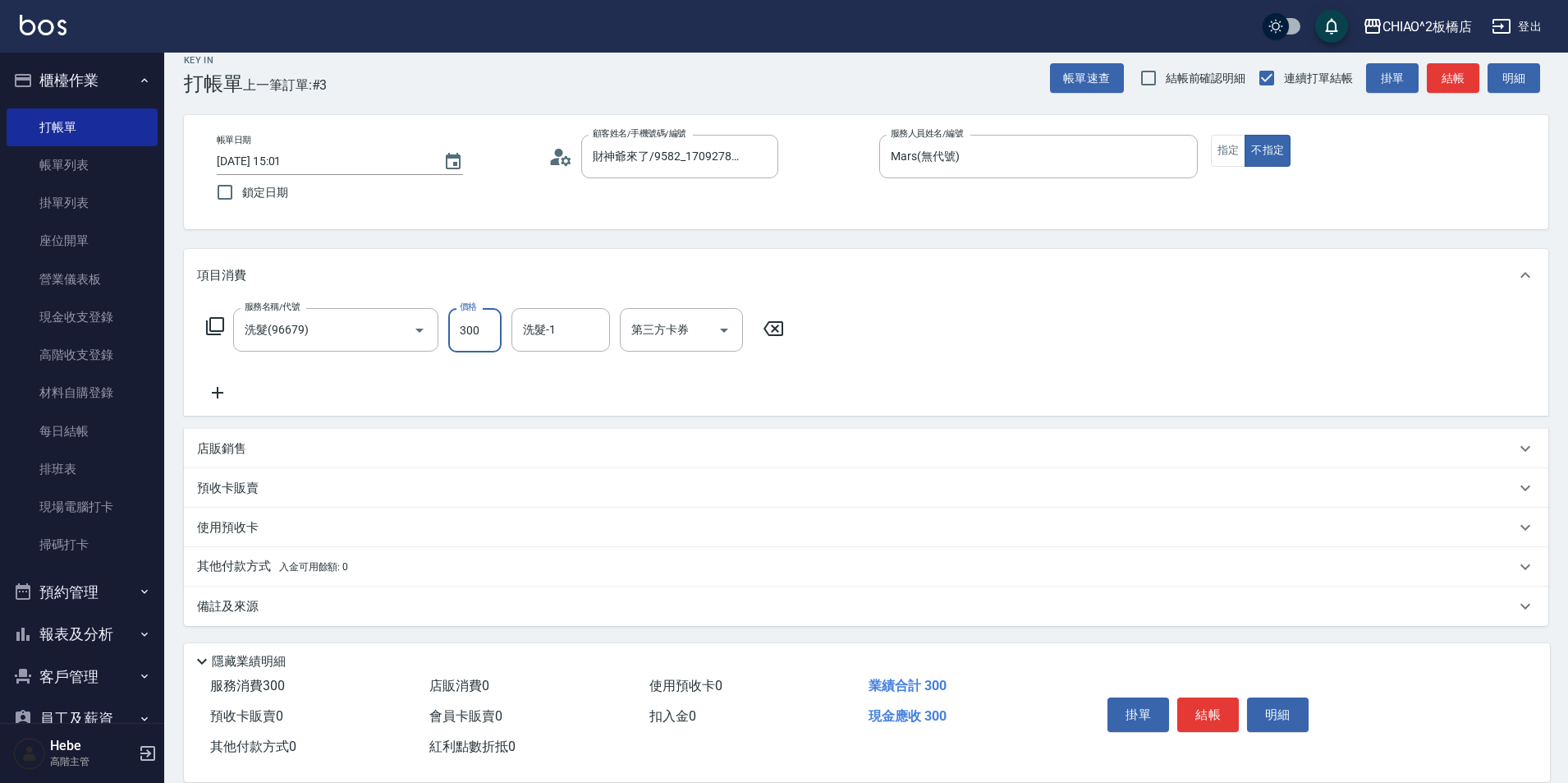
click at [474, 343] on input "300" at bounding box center [475, 330] width 53 height 44
type input "410"
click at [297, 568] on span "入金可用餘額: 0" at bounding box center [314, 567] width 70 height 12
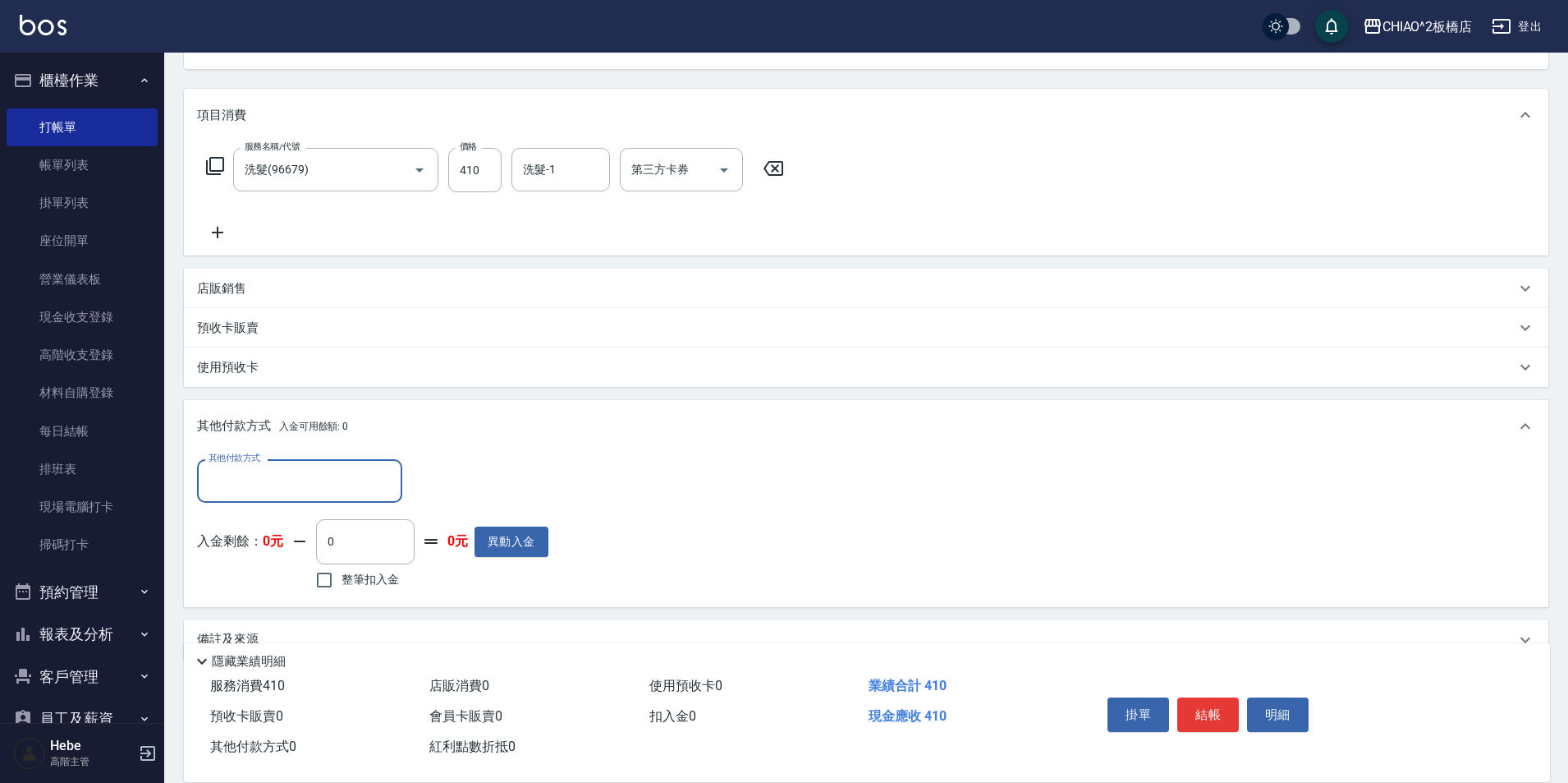
scroll to position [182, 0]
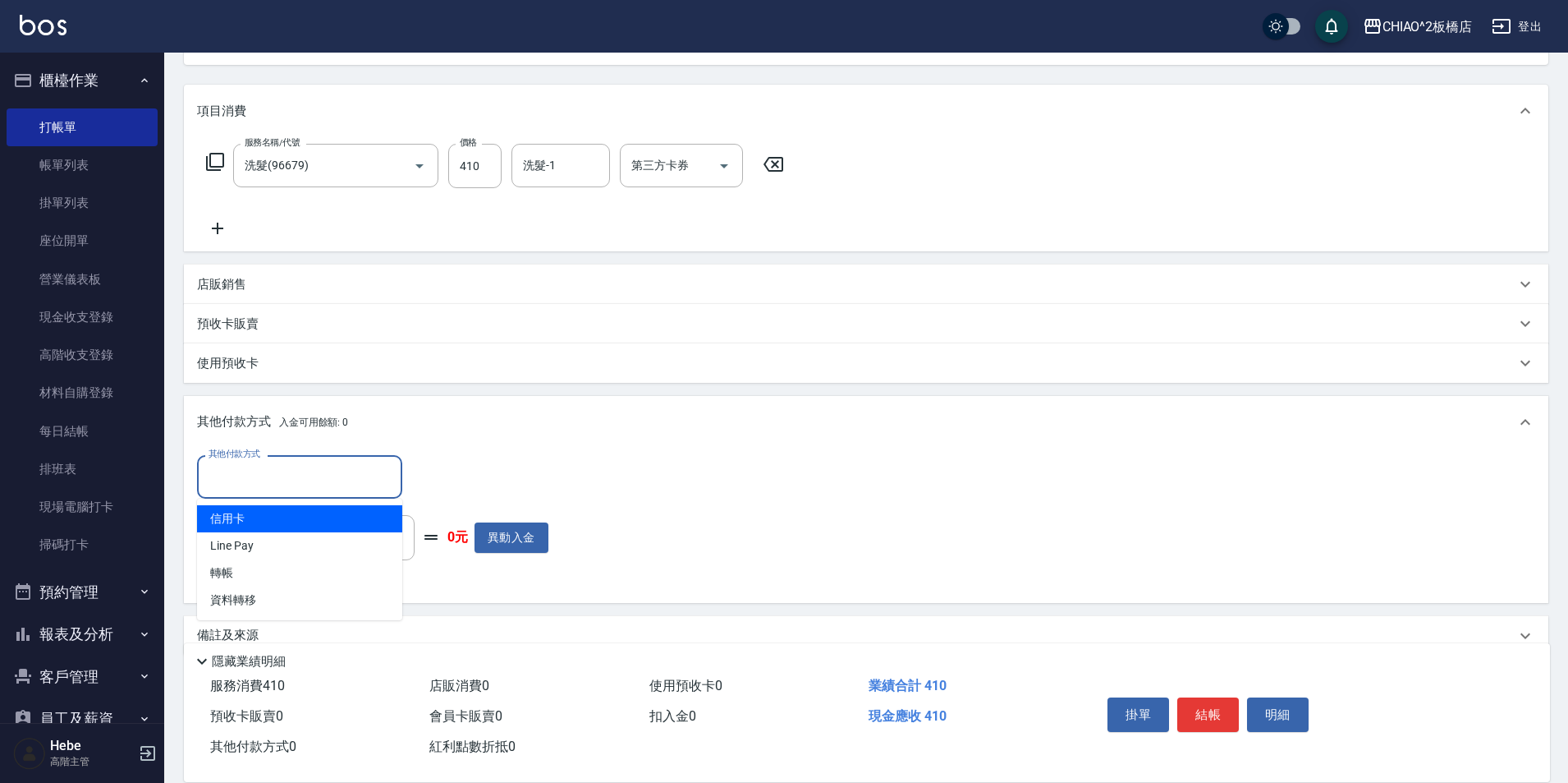
click at [291, 484] on input "其他付款方式" at bounding box center [300, 476] width 191 height 28
click at [281, 524] on span "信用卡" at bounding box center [300, 519] width 205 height 28
type input "信用卡"
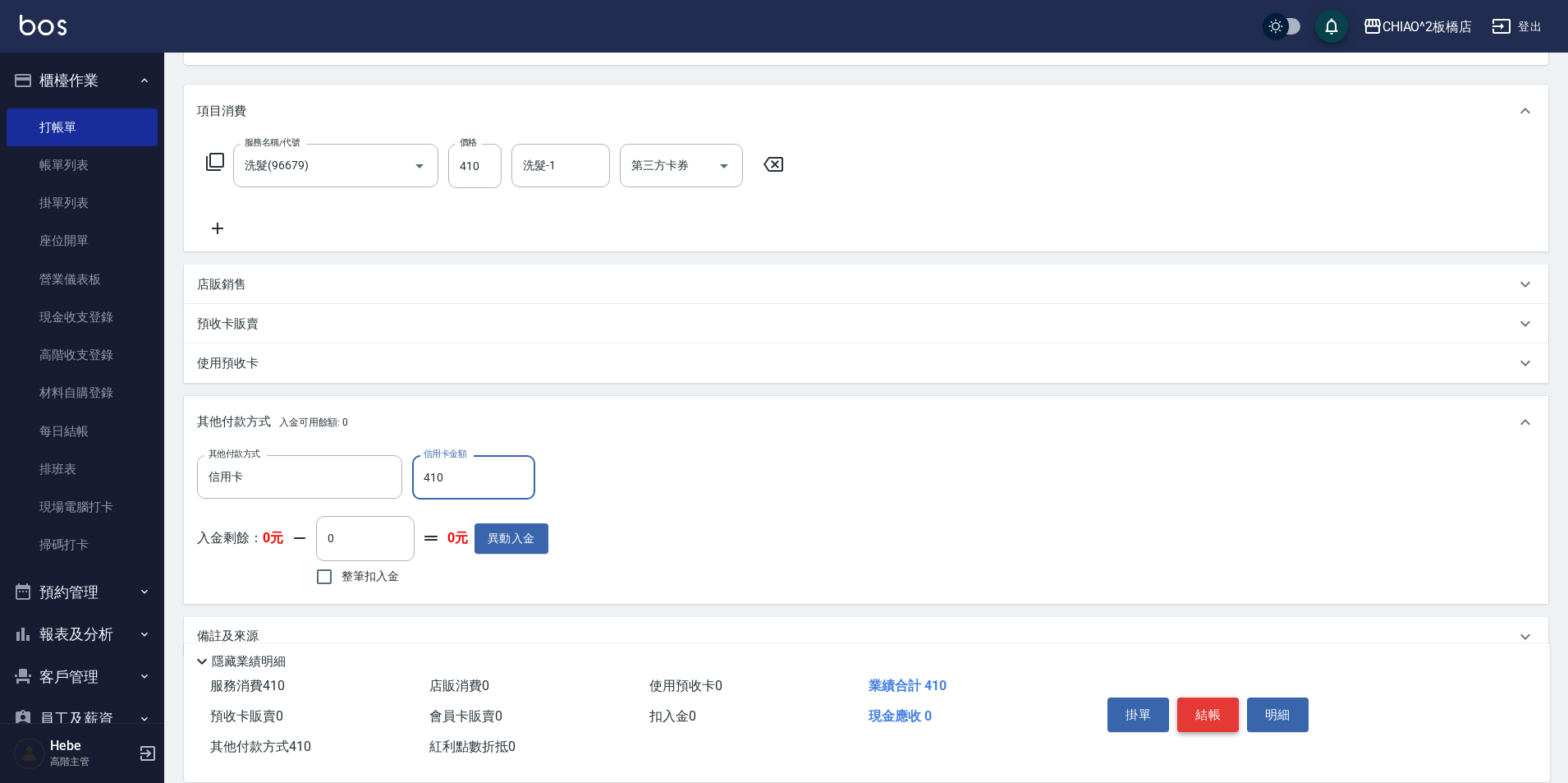
type input "410"
click at [1200, 699] on button "結帳" at bounding box center [1208, 715] width 61 height 35
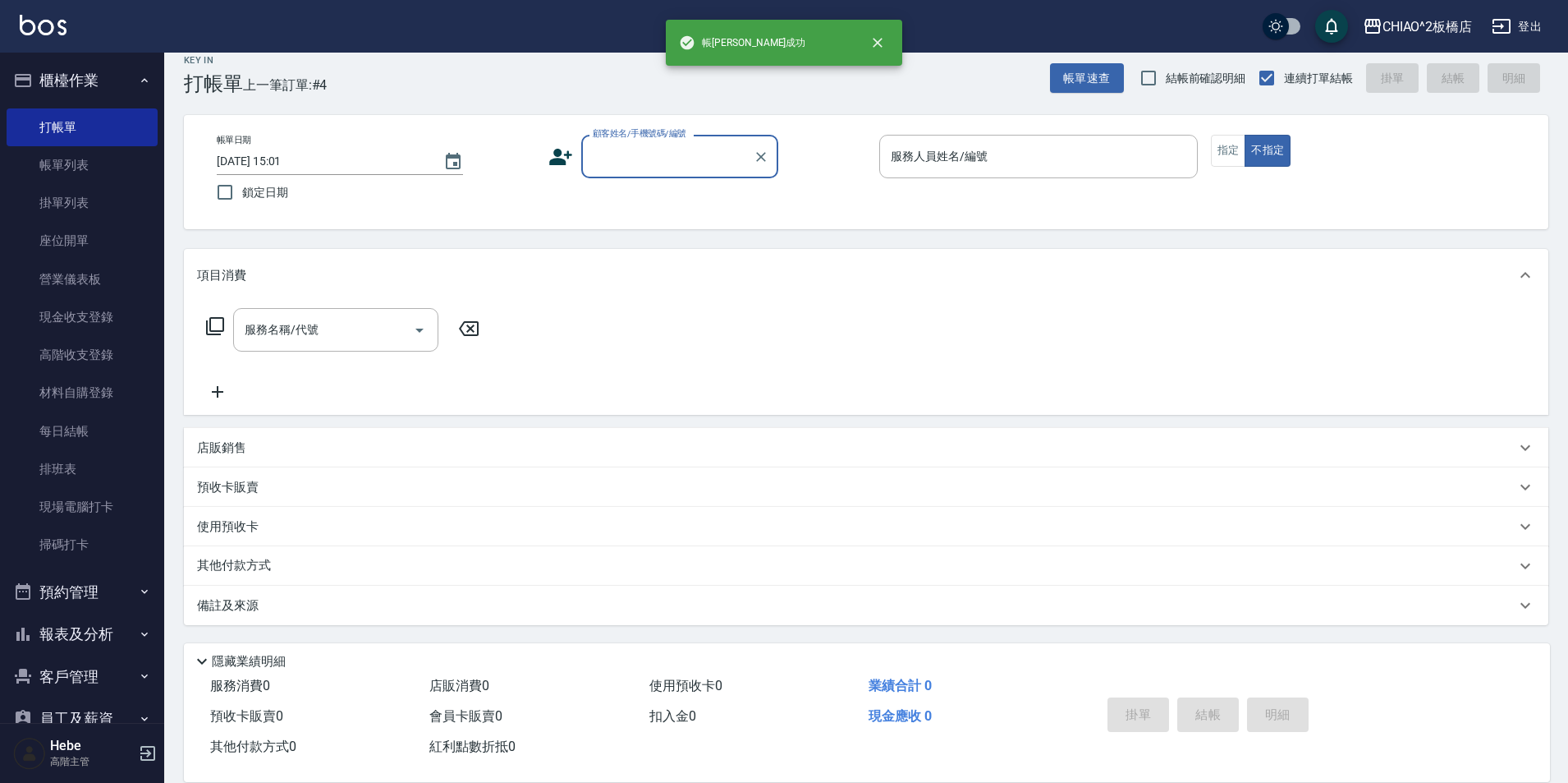
scroll to position [0, 0]
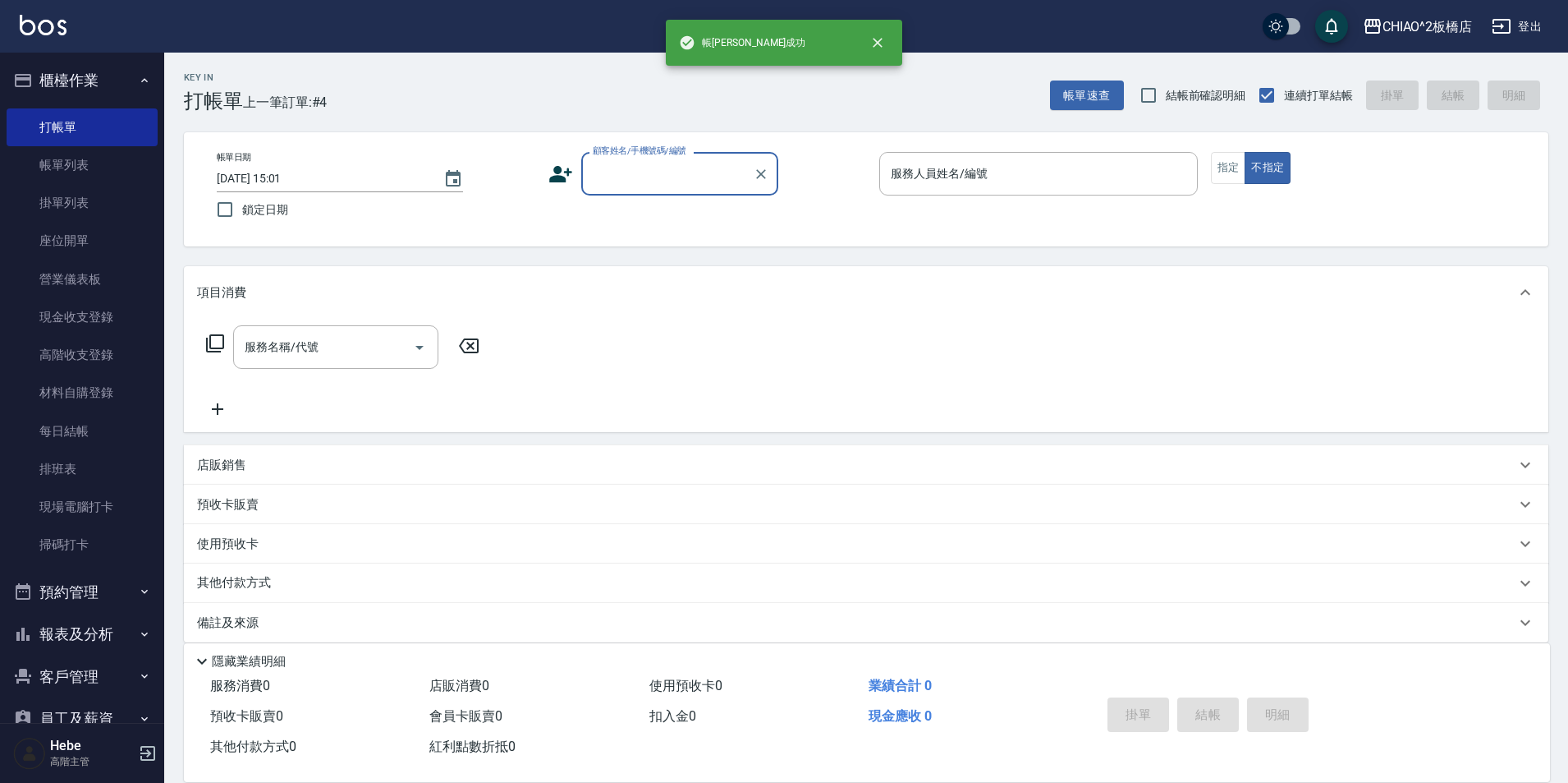
click at [682, 157] on label "顧客姓名/手機號碼/編號" at bounding box center [640, 150] width 93 height 12
click at [682, 160] on input "顧客姓名/手機號碼/編號" at bounding box center [667, 173] width 158 height 28
click at [671, 183] on input "顧客姓名/手機號碼/編號" at bounding box center [667, 173] width 158 height 28
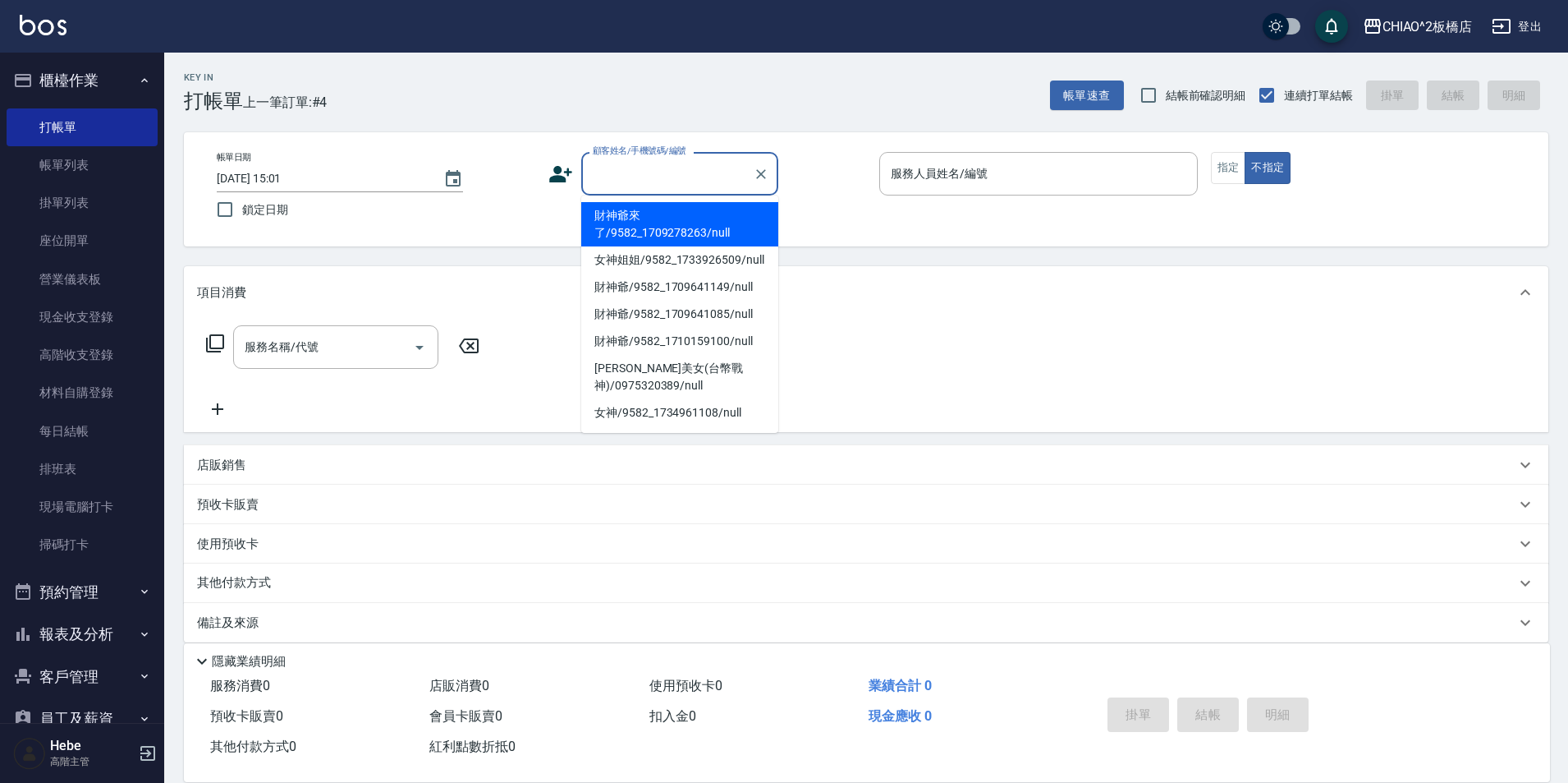
click at [665, 221] on li "財神爺來了/9582_1709278263/null" at bounding box center [679, 224] width 197 height 44
type input "財神爺來了/9582_1709278263/null"
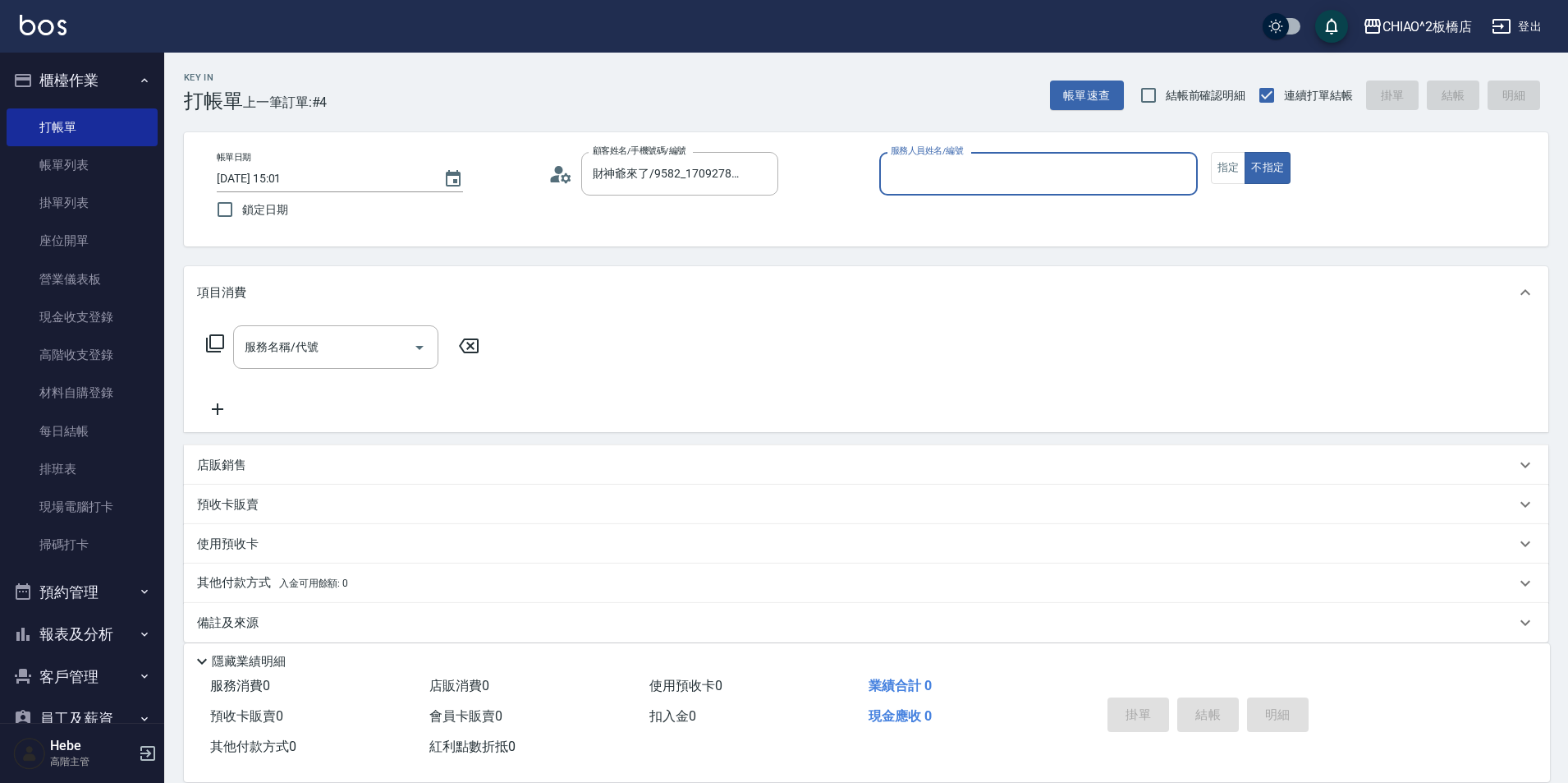
click at [1001, 179] on input "服務人員姓名/編號" at bounding box center [1038, 173] width 303 height 28
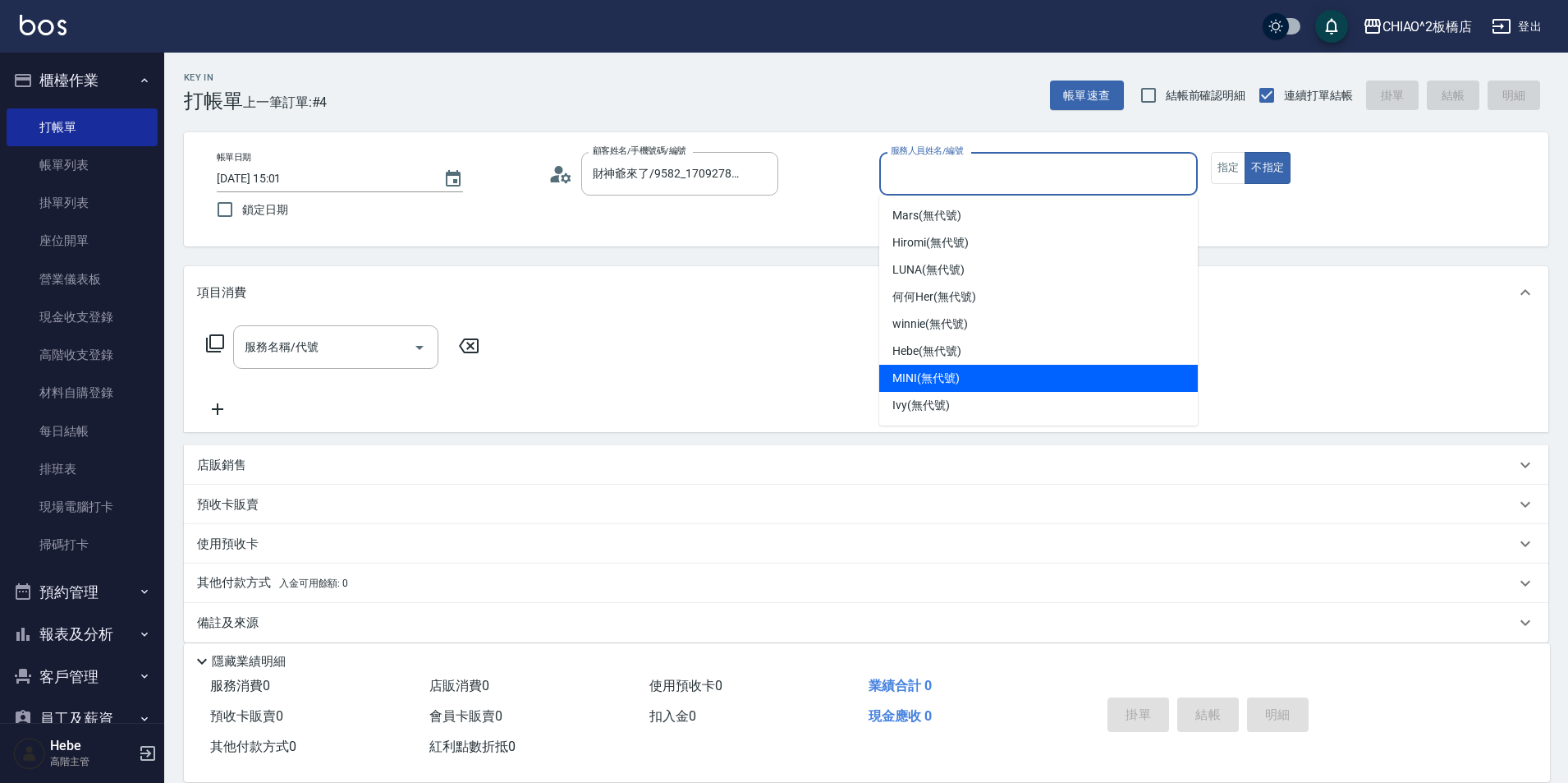
click at [988, 369] on div "MINI (無代號)" at bounding box center [1039, 379] width 319 height 28
type input "MINI(無代號)"
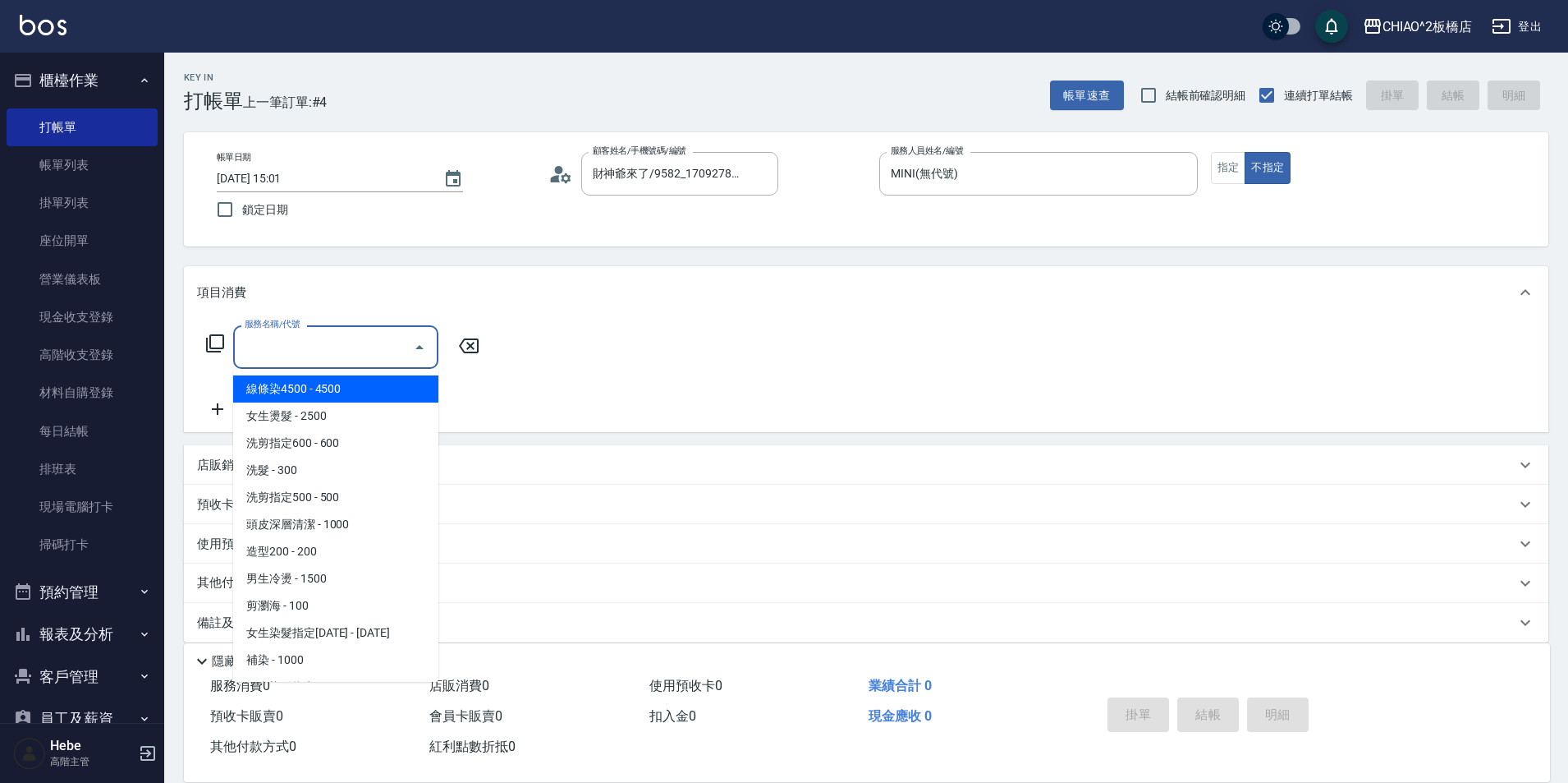
click at [300, 349] on input "服務名稱/代號" at bounding box center [323, 347] width 166 height 28
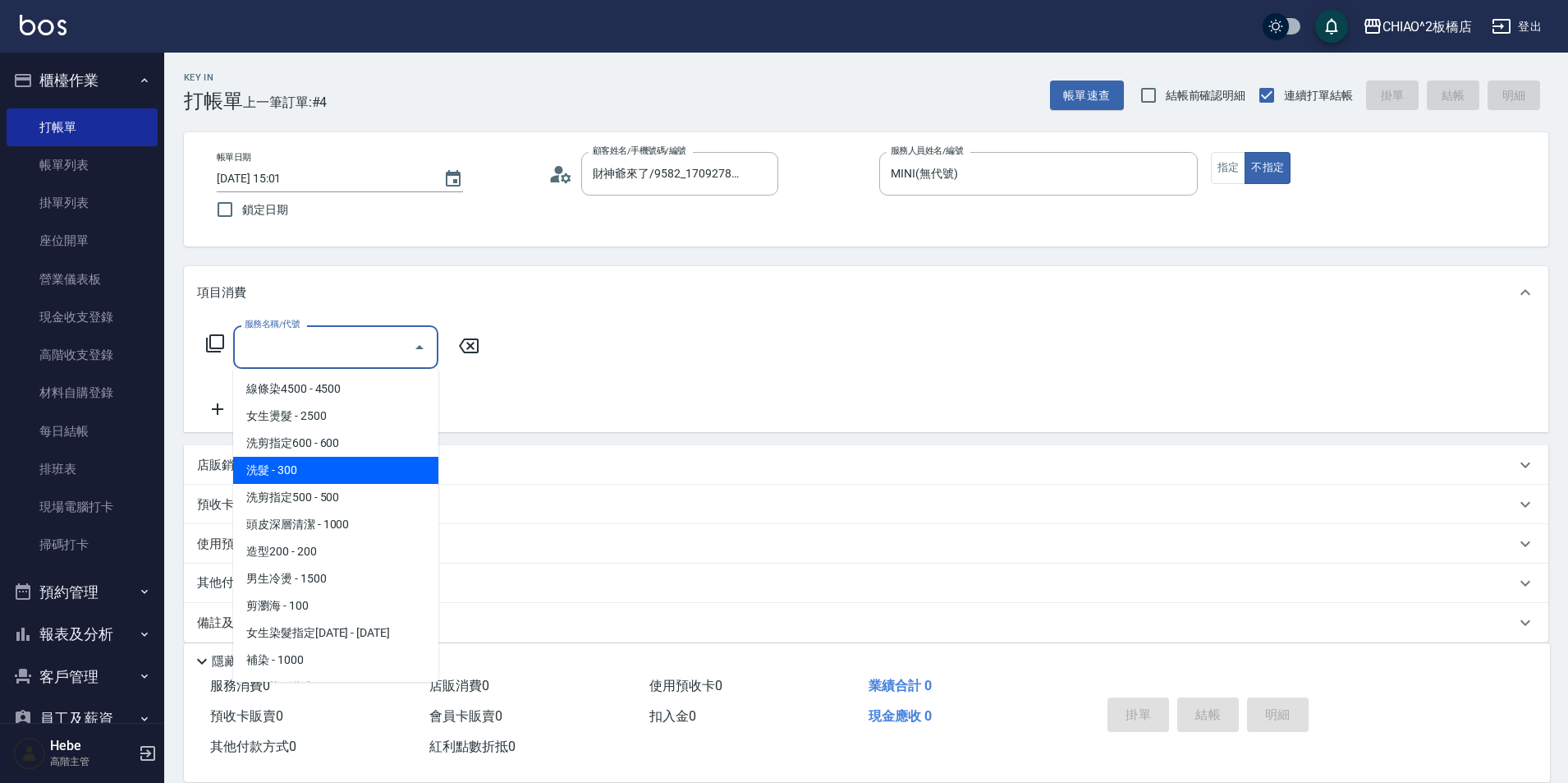
click at [310, 469] on span "洗髮 - 300" at bounding box center [335, 470] width 205 height 28
type input "洗髮(96679)"
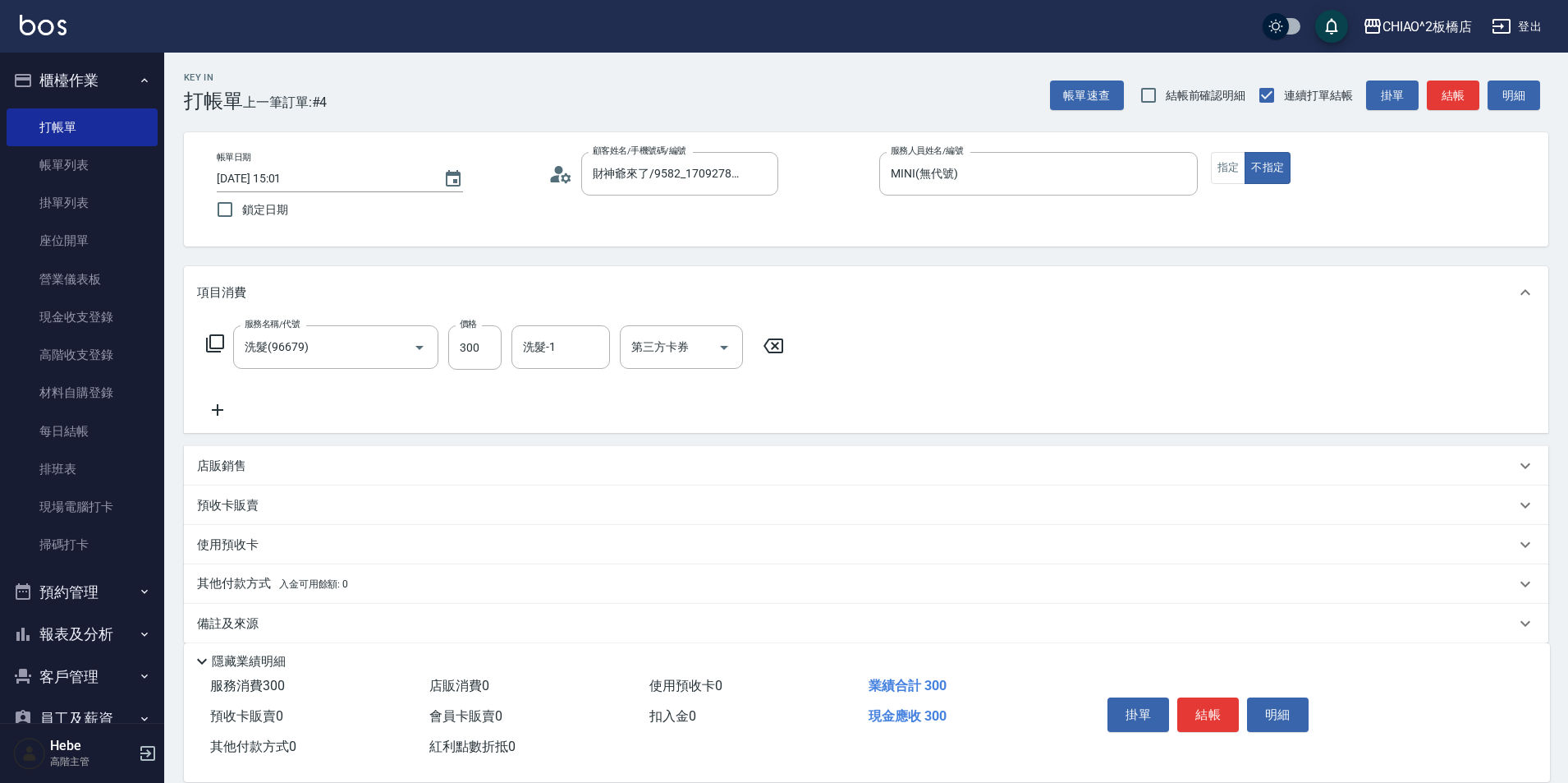
click at [222, 417] on icon at bounding box center [217, 410] width 41 height 20
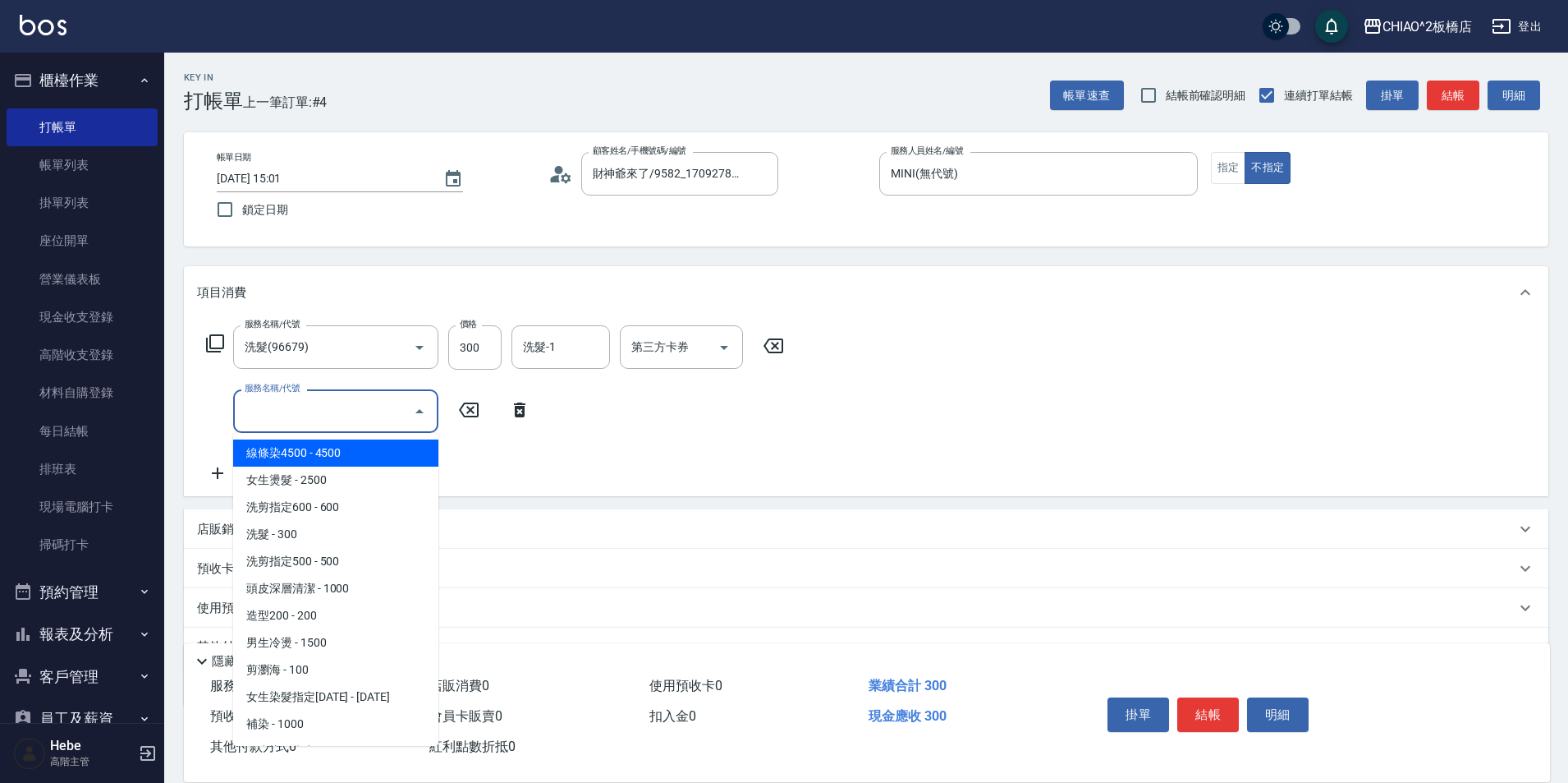
click at [273, 417] on input "服務名稱/代號" at bounding box center [323, 411] width 166 height 28
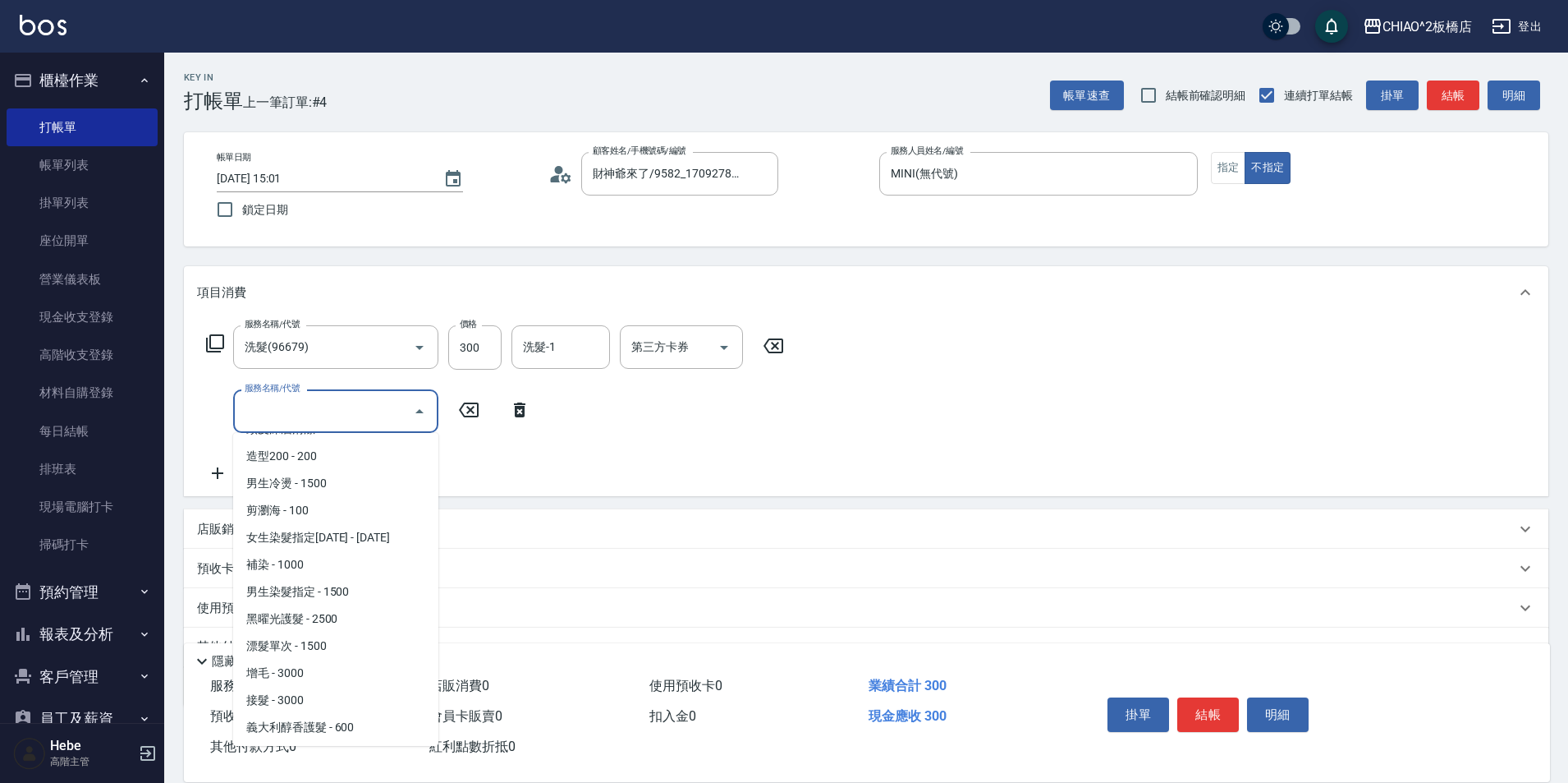
scroll to position [164, 0]
click at [370, 557] on span "補染 - 1000" at bounding box center [335, 560] width 205 height 28
type input "補染(96701)"
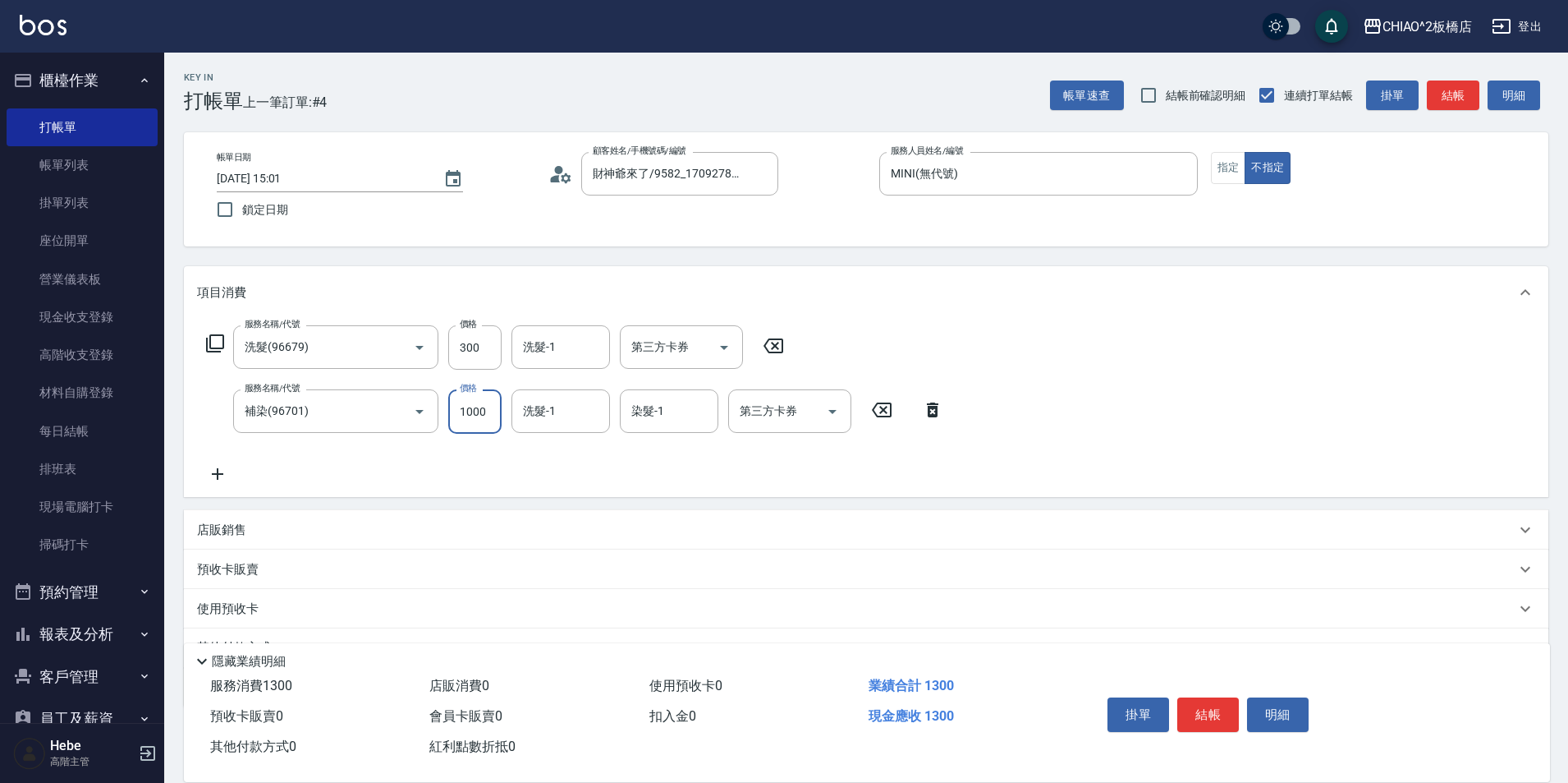
click at [482, 424] on input "1000" at bounding box center [475, 412] width 53 height 44
type input "1200"
click at [1189, 700] on button "結帳" at bounding box center [1208, 715] width 61 height 35
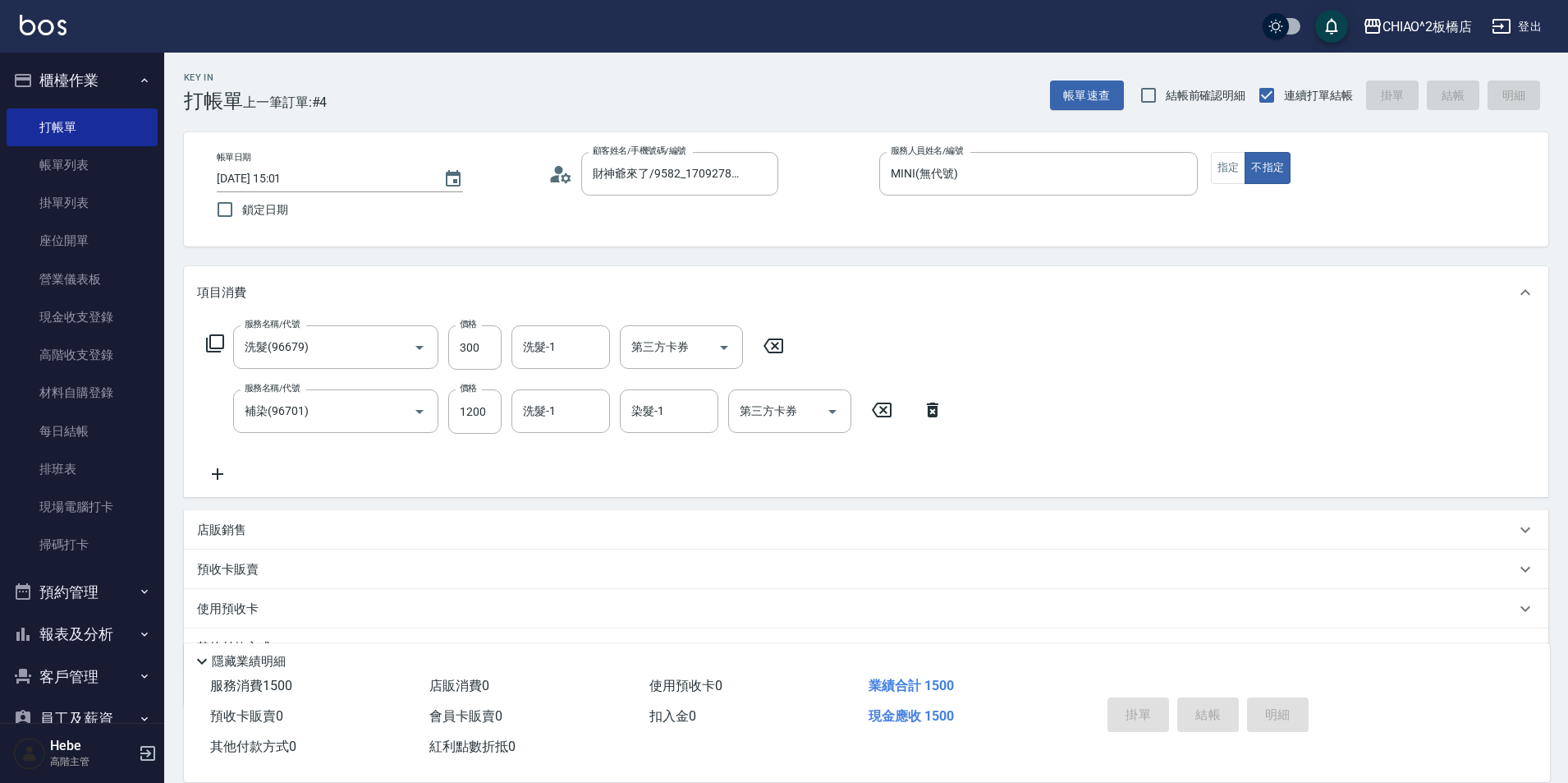
type input "[DATE] 15:02"
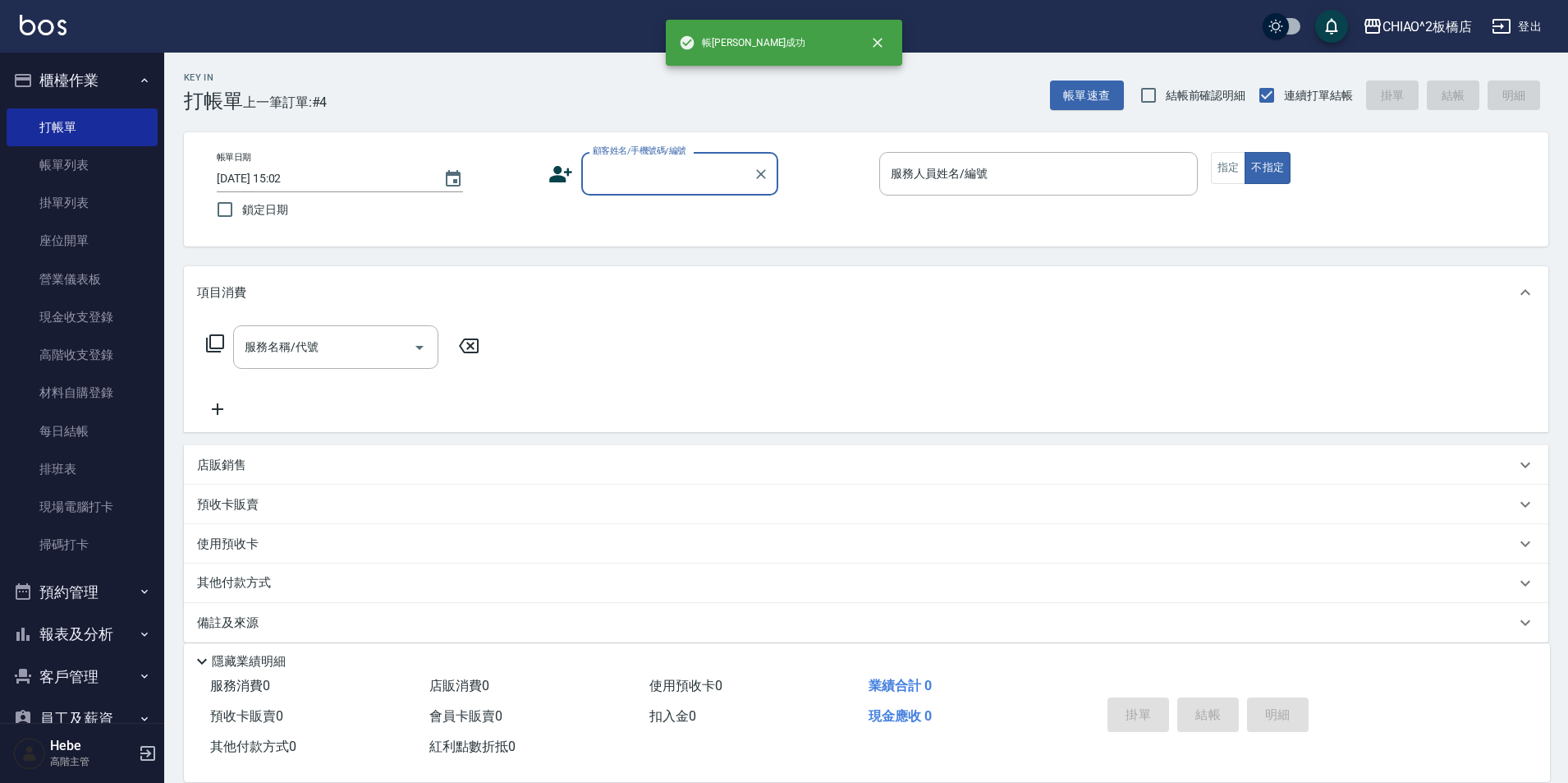
scroll to position [0, 0]
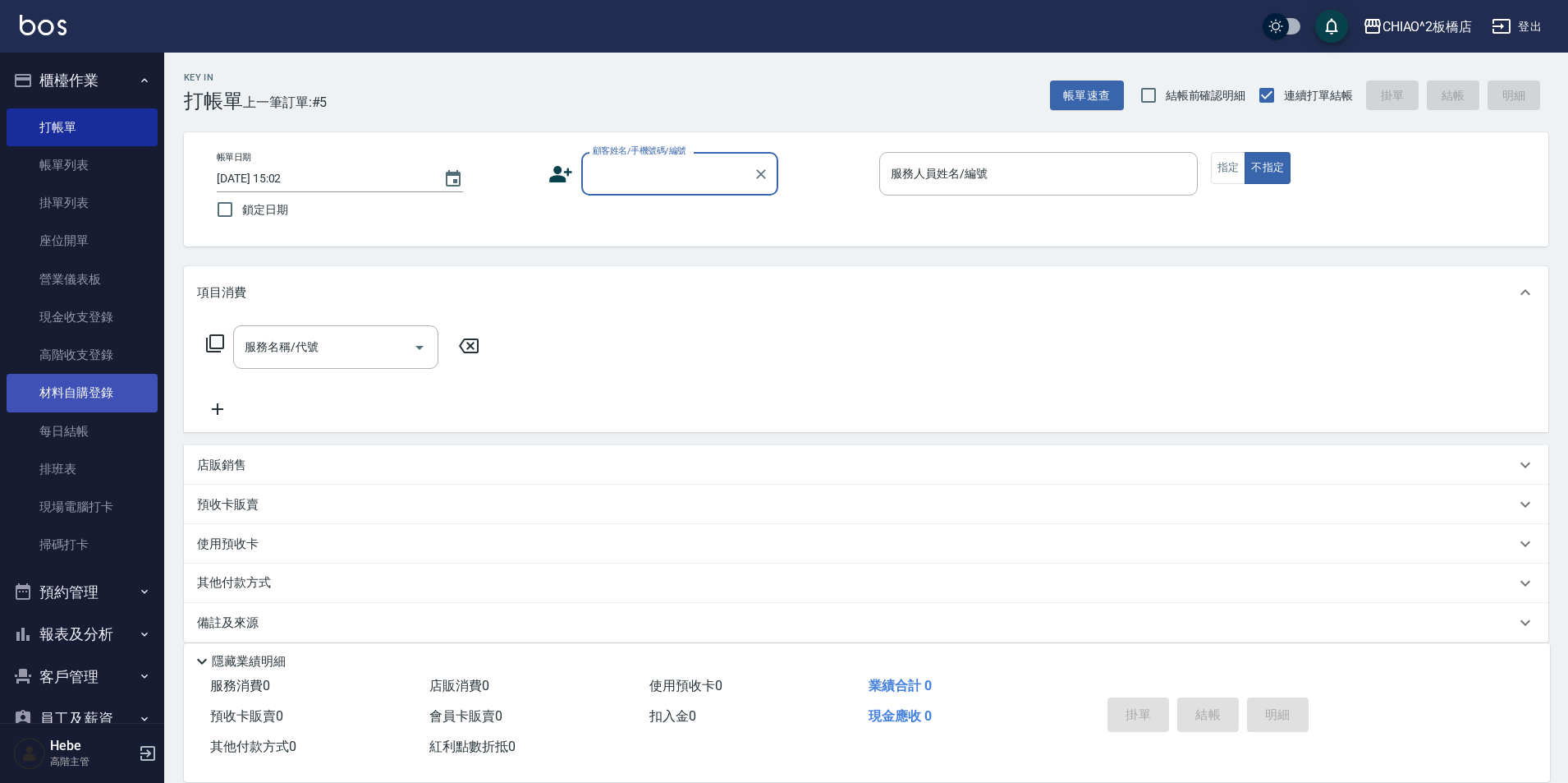
click at [74, 404] on link "材料自購登錄" at bounding box center [82, 392] width 151 height 38
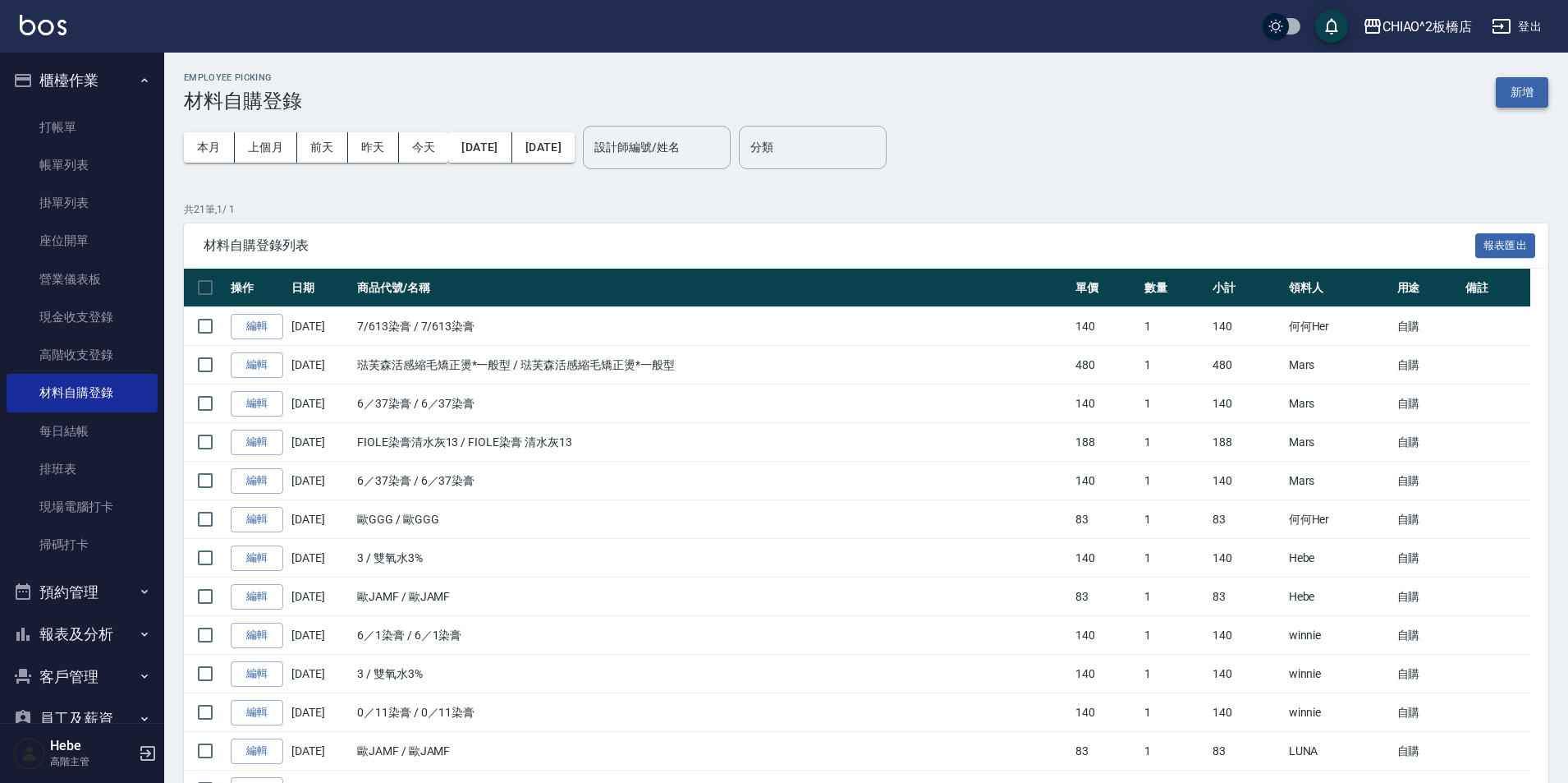
click at [1526, 89] on button "新增" at bounding box center [1521, 92] width 52 height 30
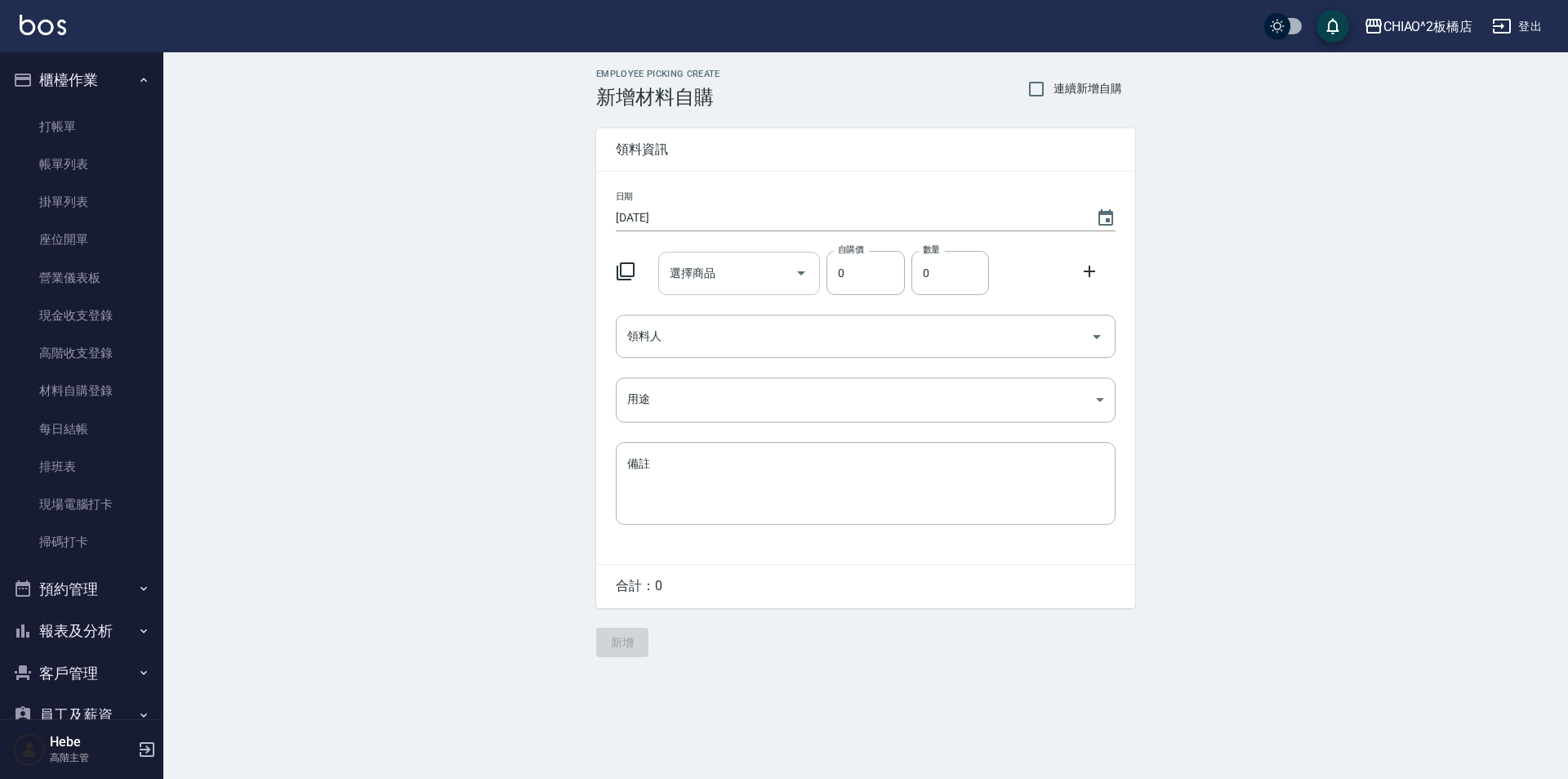
click at [755, 271] on input "選擇商品" at bounding box center [727, 273] width 123 height 28
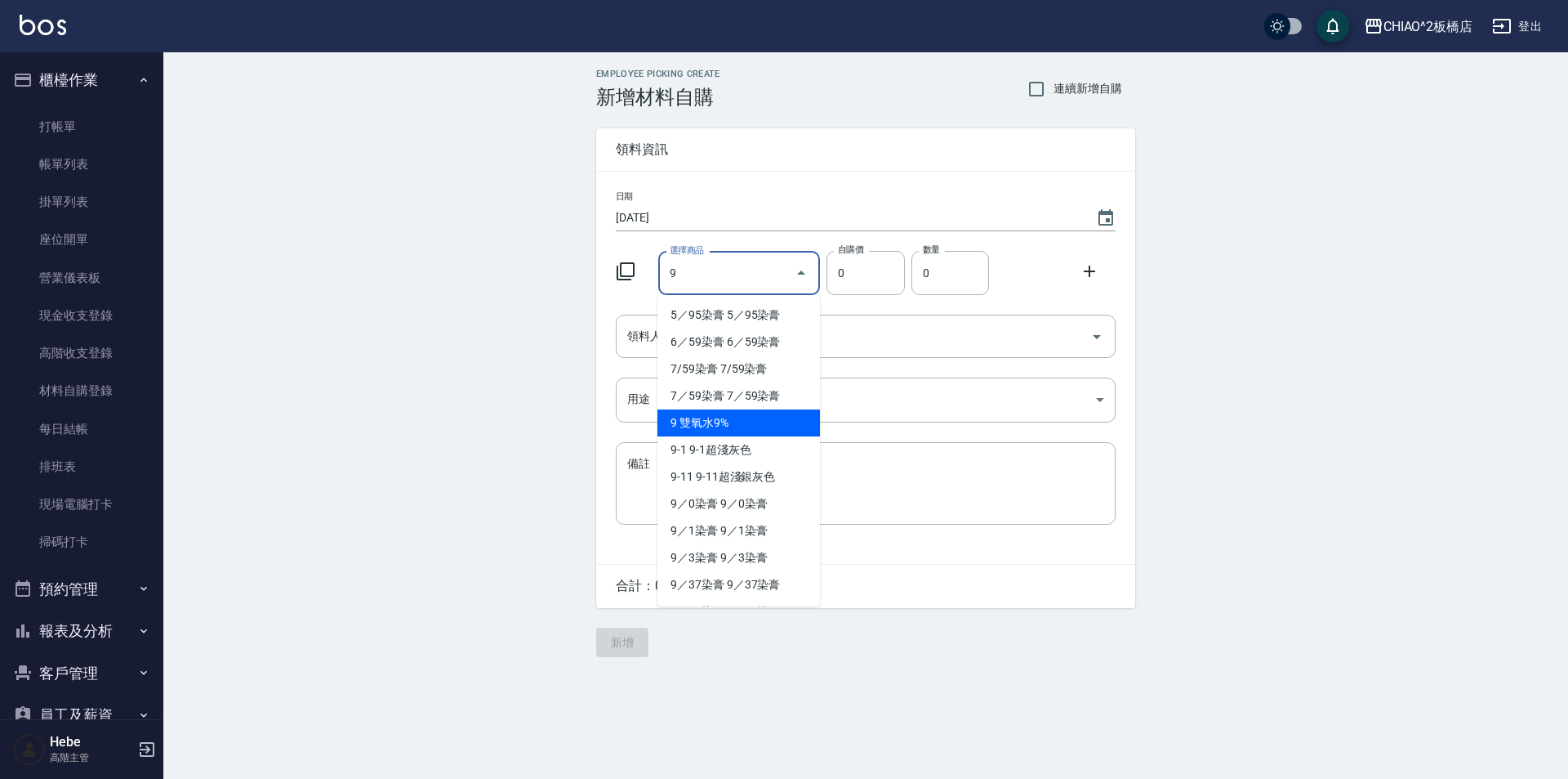
click at [716, 420] on li "9 雙氧水9%" at bounding box center [738, 423] width 162 height 27
type input "雙氧水9%"
type input "140"
type input "1"
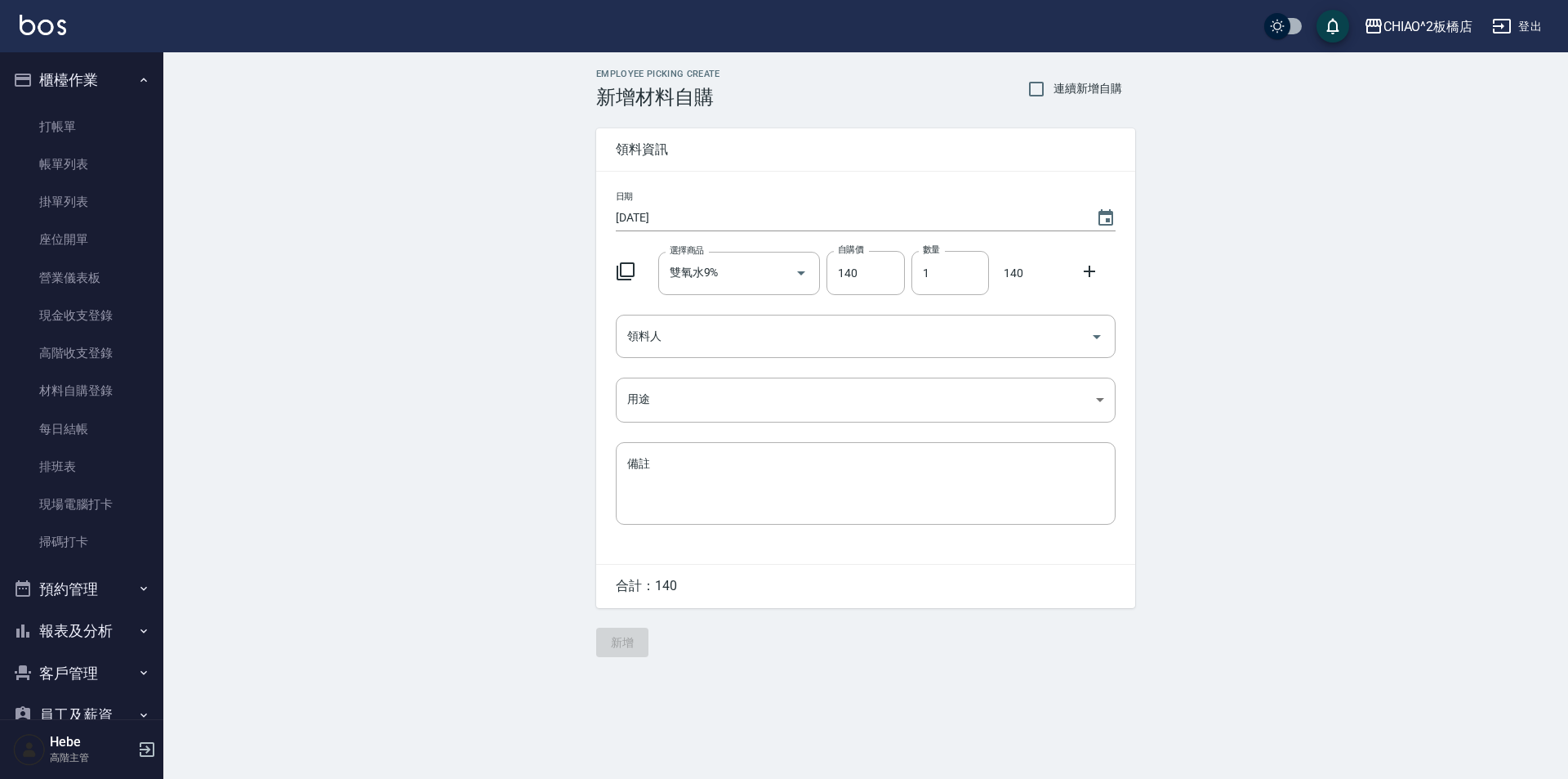
click at [1089, 271] on icon at bounding box center [1089, 271] width 12 height 12
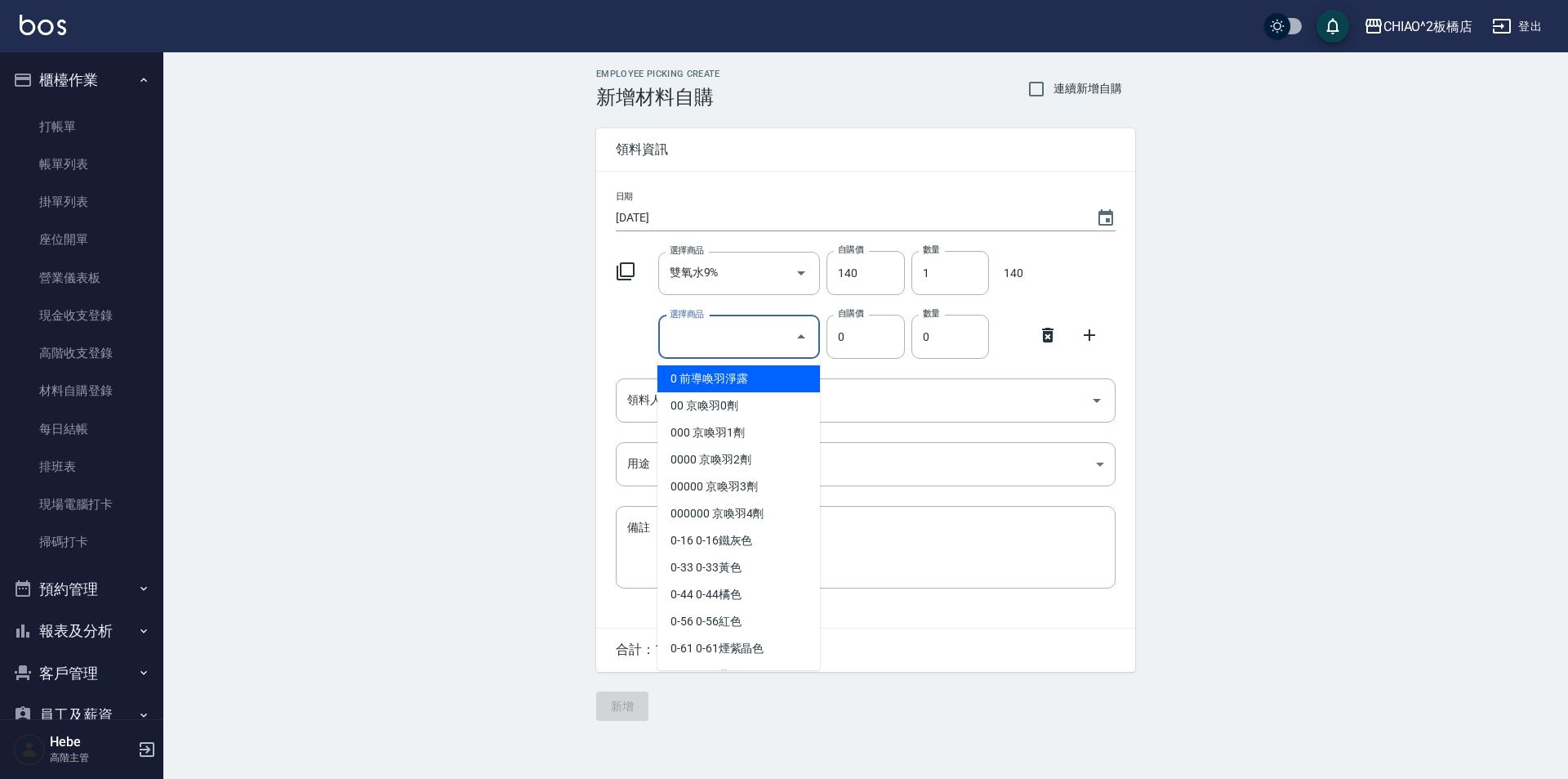
click at [760, 348] on input "選擇商品" at bounding box center [727, 337] width 123 height 28
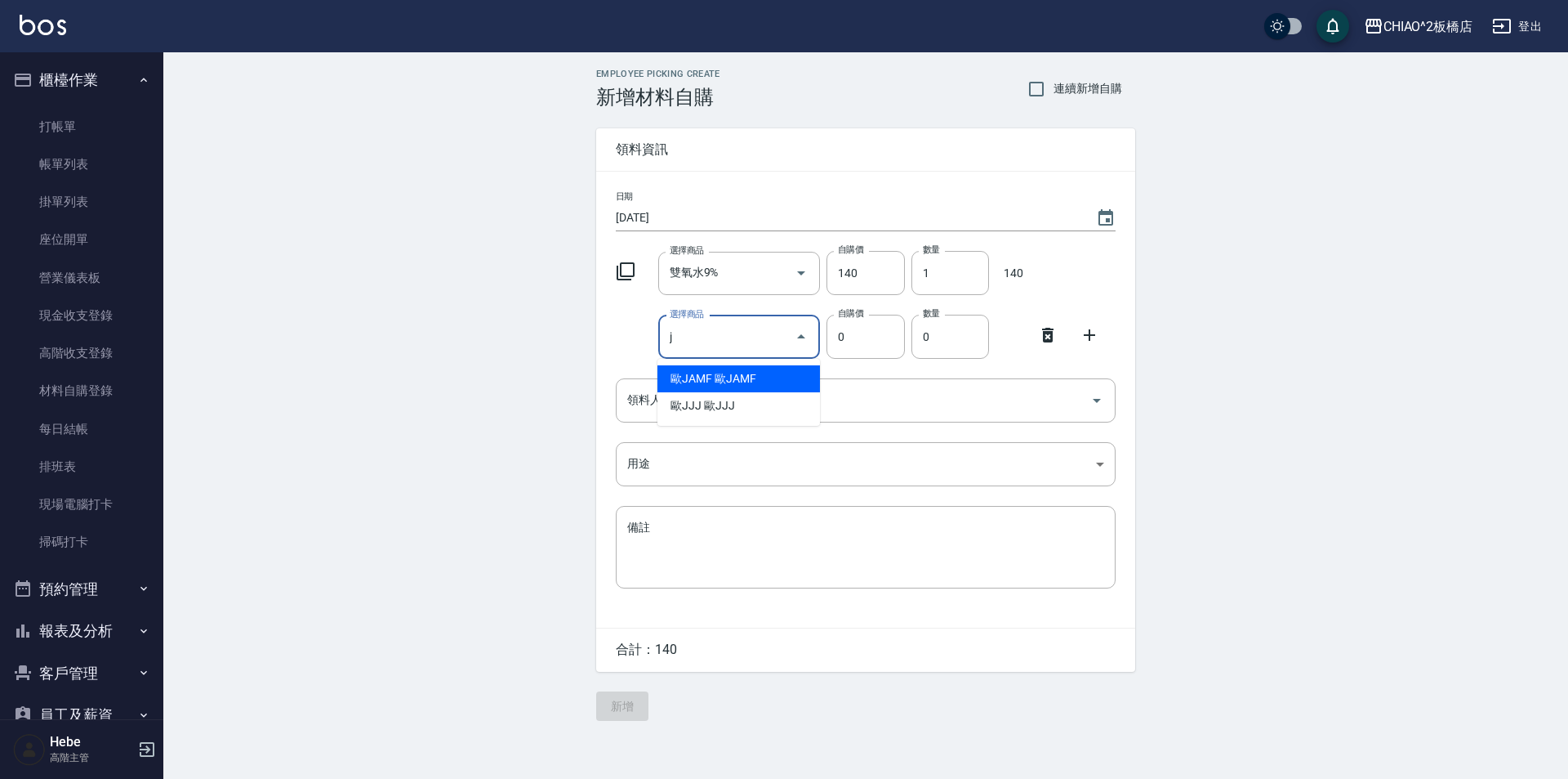
click at [673, 375] on li "歐JAMF 歐JAMF" at bounding box center [738, 379] width 162 height 27
type input "歐JAMF"
type input "83"
type input "1"
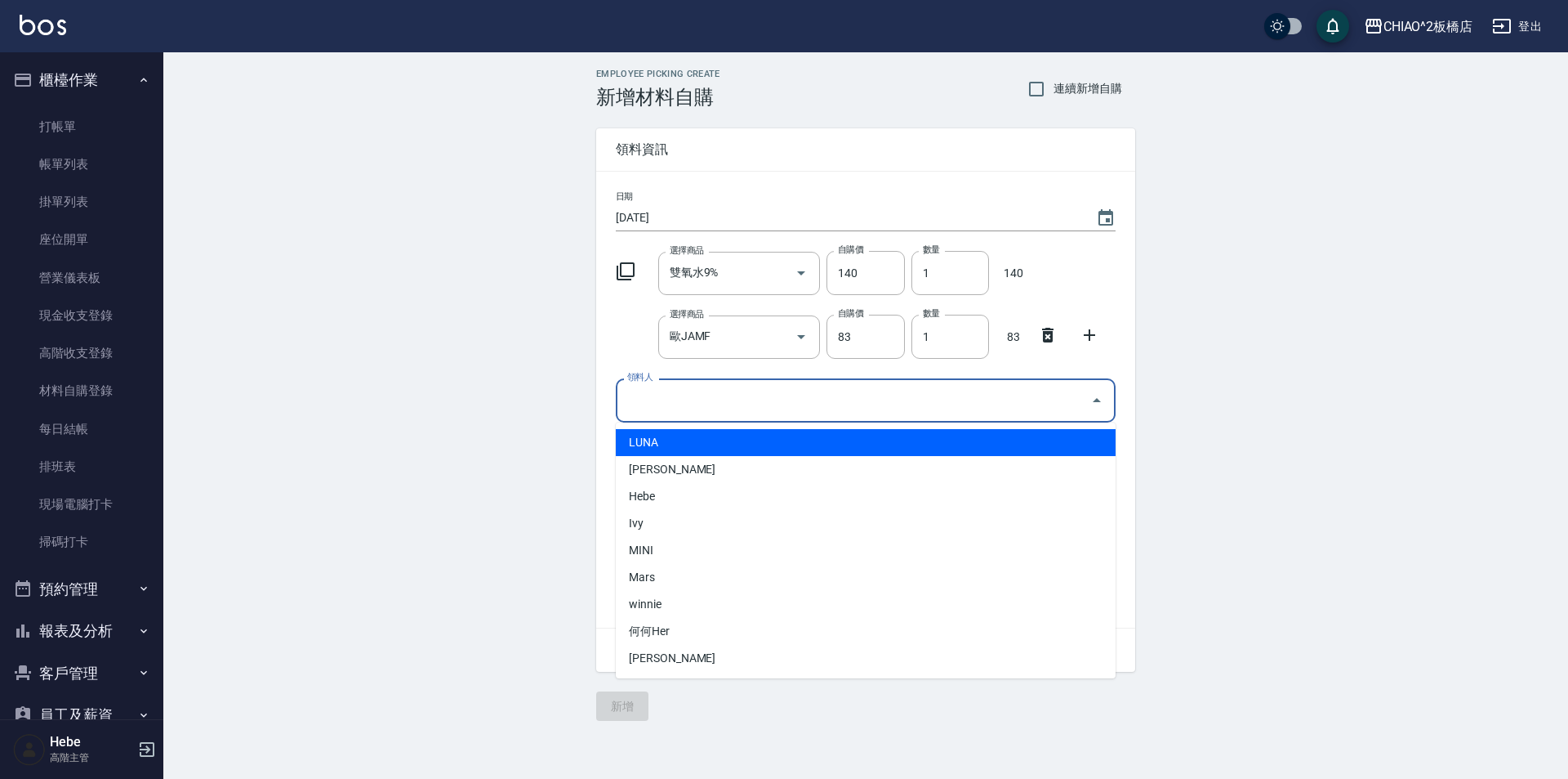
click at [717, 404] on input "領料人" at bounding box center [853, 400] width 460 height 28
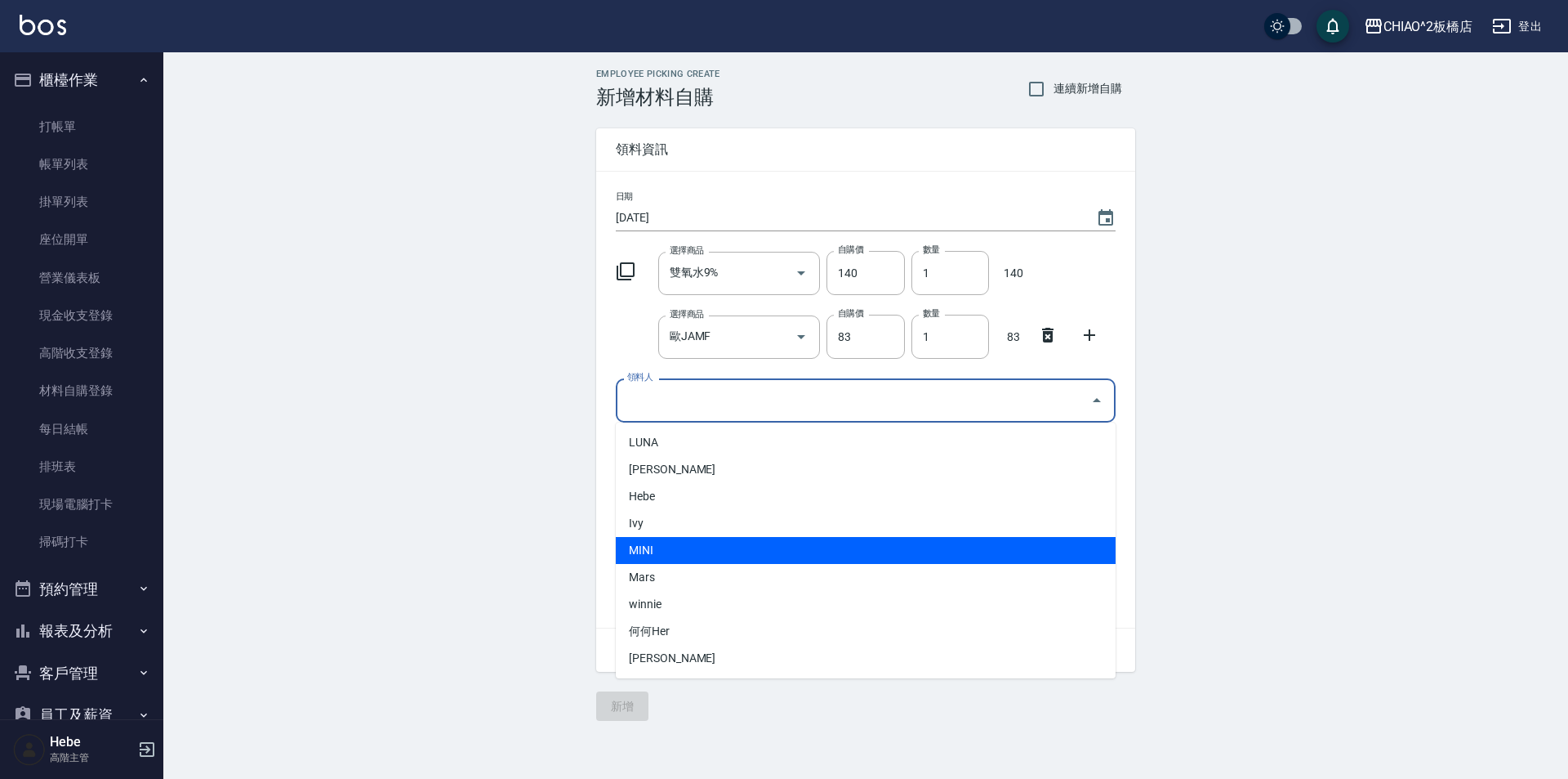
click at [686, 547] on li "MINI" at bounding box center [866, 551] width 500 height 27
type input "MINI"
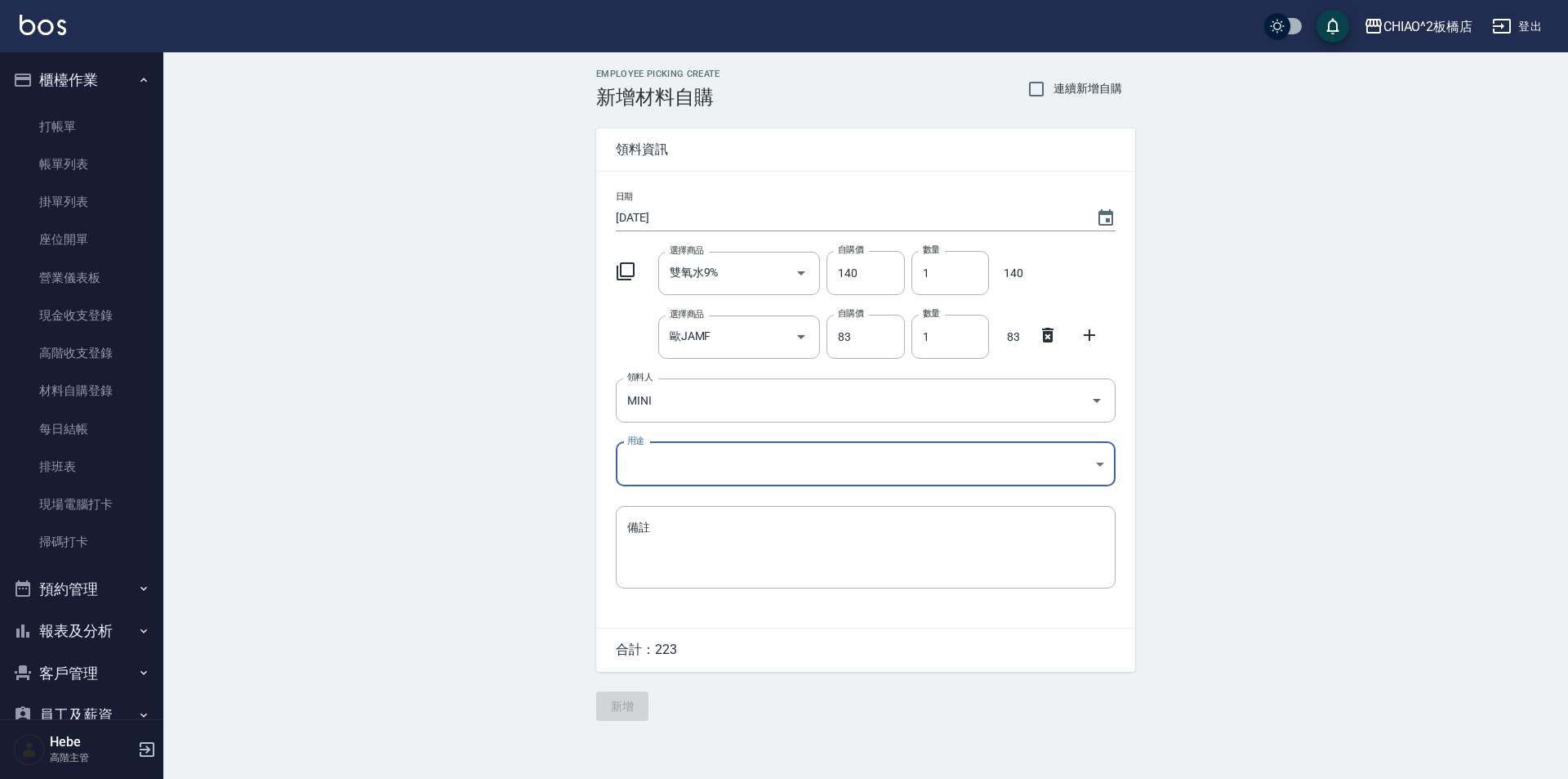
click at [672, 455] on body "CHIAO^2板橋店 登出 櫃檯作業 打帳單 帳單列表 掛單列表 座位開單 營業儀表板 現金收支登錄 高階收支登錄 材料自購登錄 每日結帳 排班表 現場電腦打…" at bounding box center [784, 390] width 1568 height 779
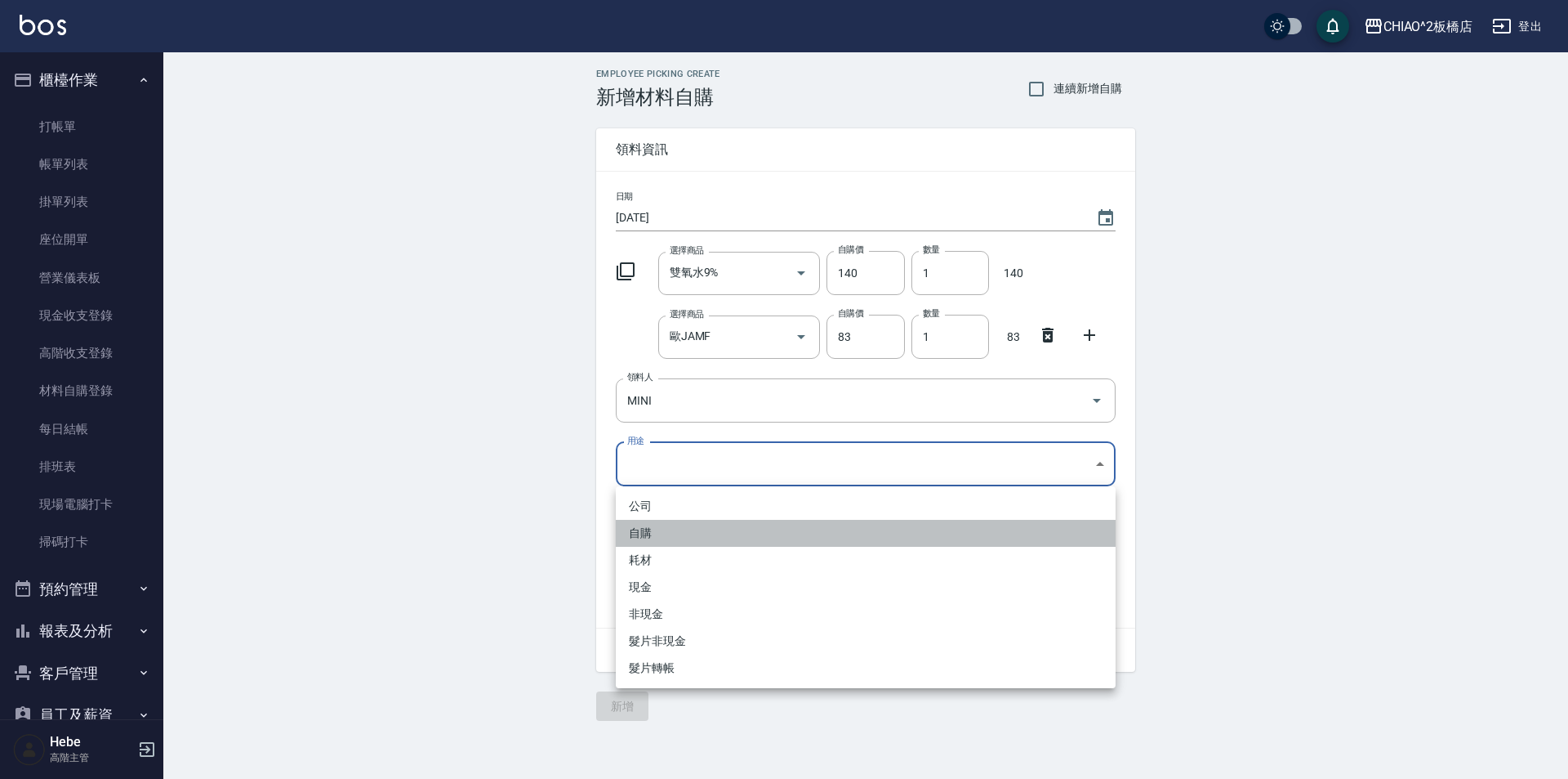
click at [667, 535] on li "自購" at bounding box center [866, 534] width 500 height 27
type input "自購"
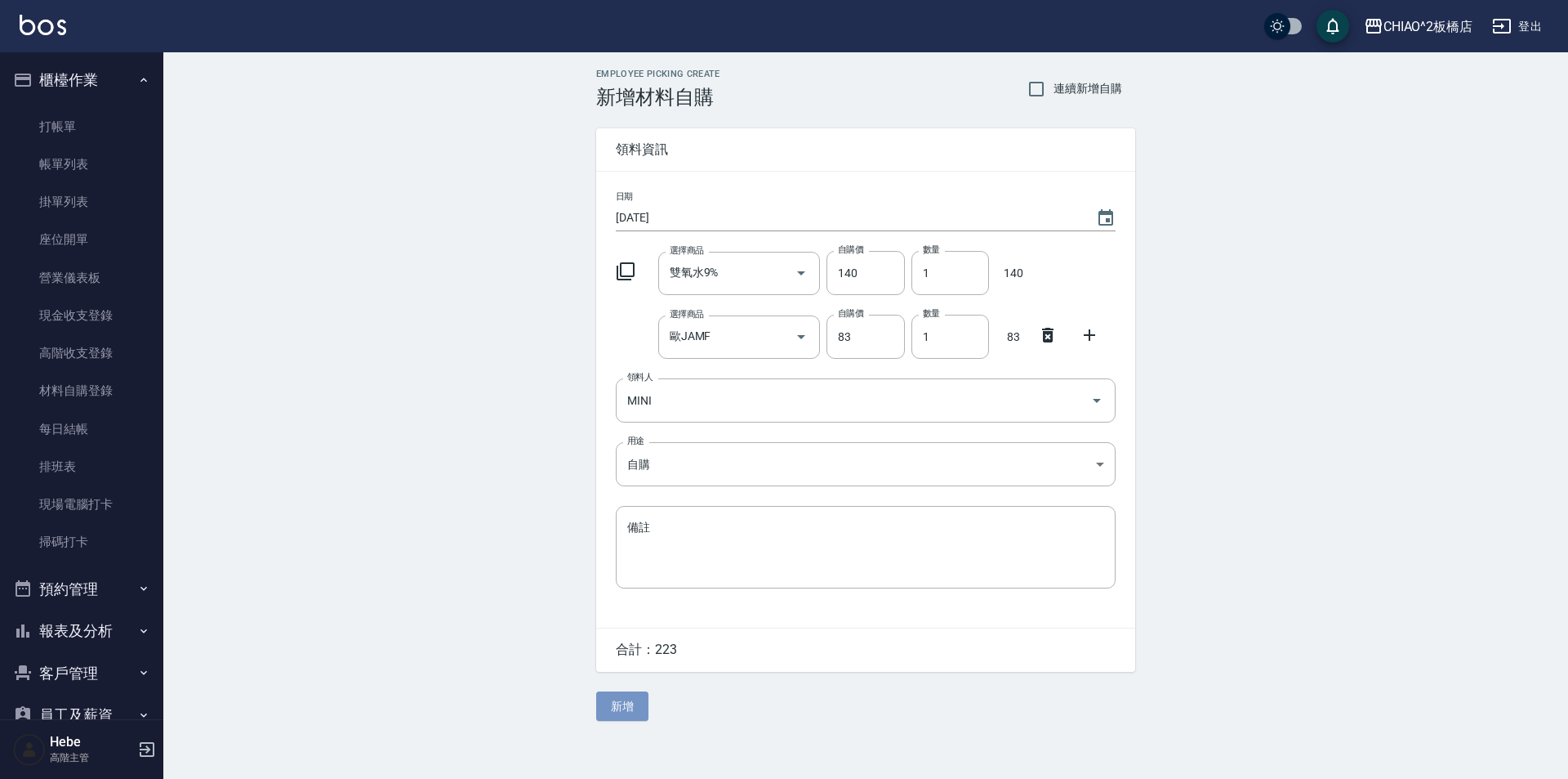
click at [623, 719] on button "新增" at bounding box center [622, 706] width 52 height 30
